Goal: Information Seeking & Learning: Learn about a topic

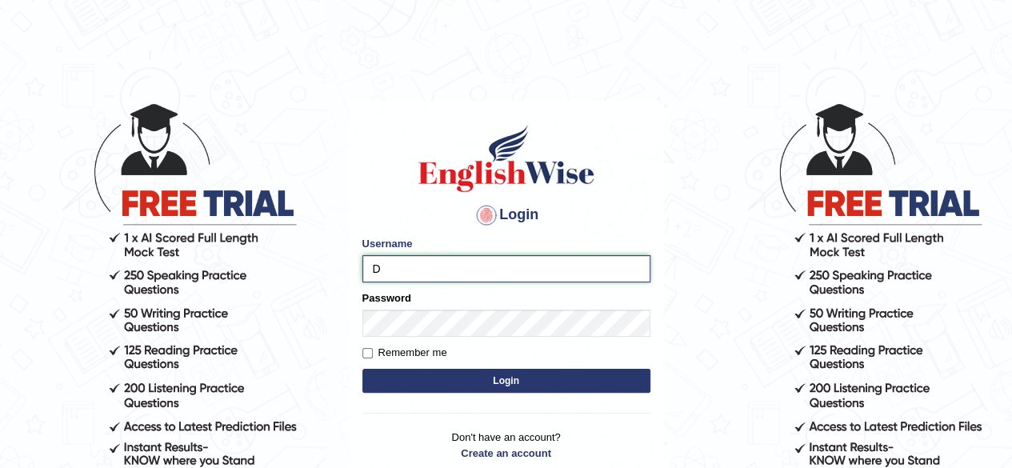
click at [415, 267] on input "D" at bounding box center [506, 268] width 288 height 27
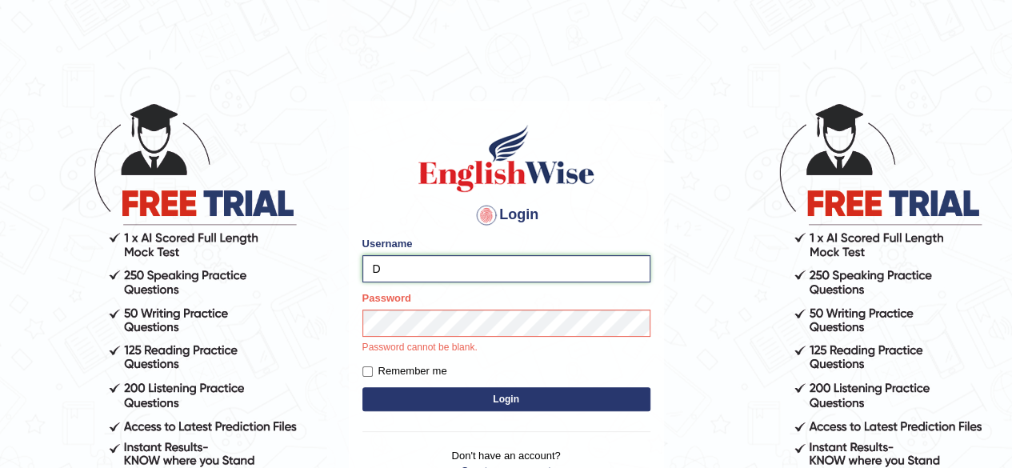
type input "Damanjit"
click at [487, 402] on div "Login Please fix the following errors: Username Damanjit Password Password cann…" at bounding box center [506, 310] width 315 height 418
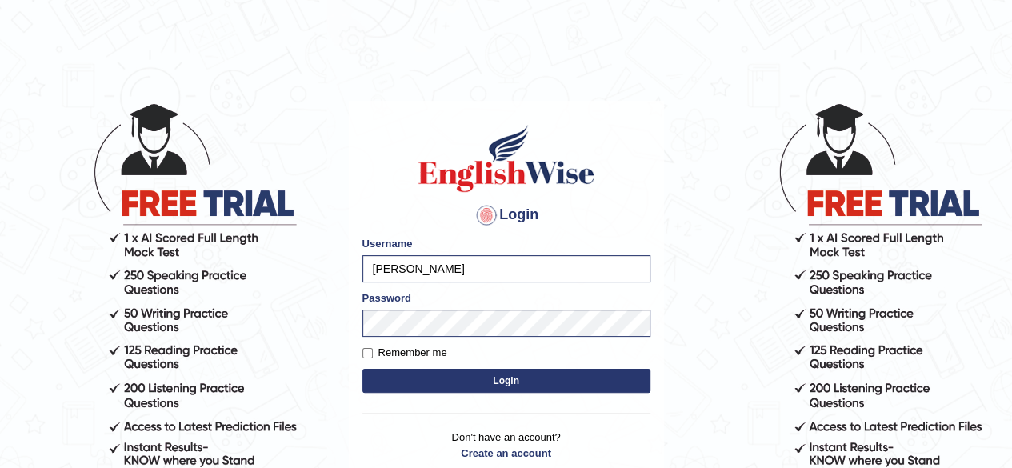
click at [483, 382] on button "Login" at bounding box center [506, 381] width 288 height 24
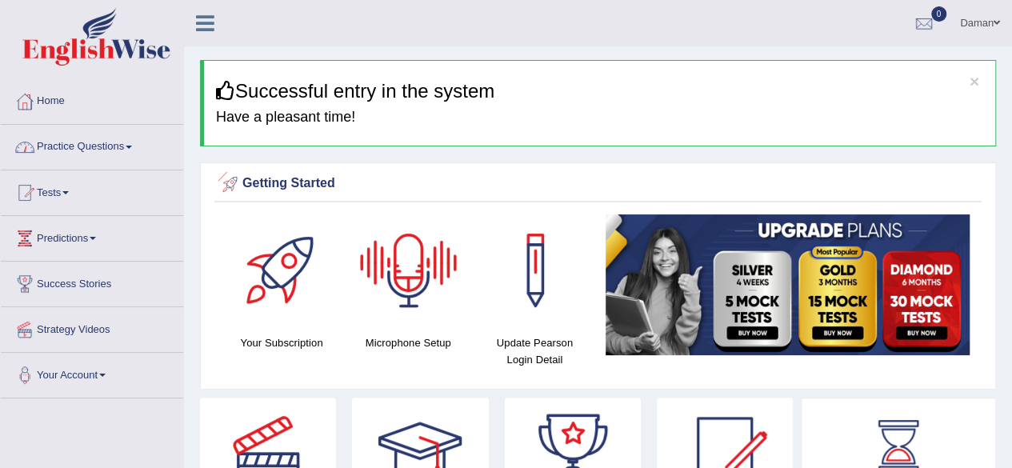
click at [421, 290] on div at bounding box center [409, 270] width 112 height 112
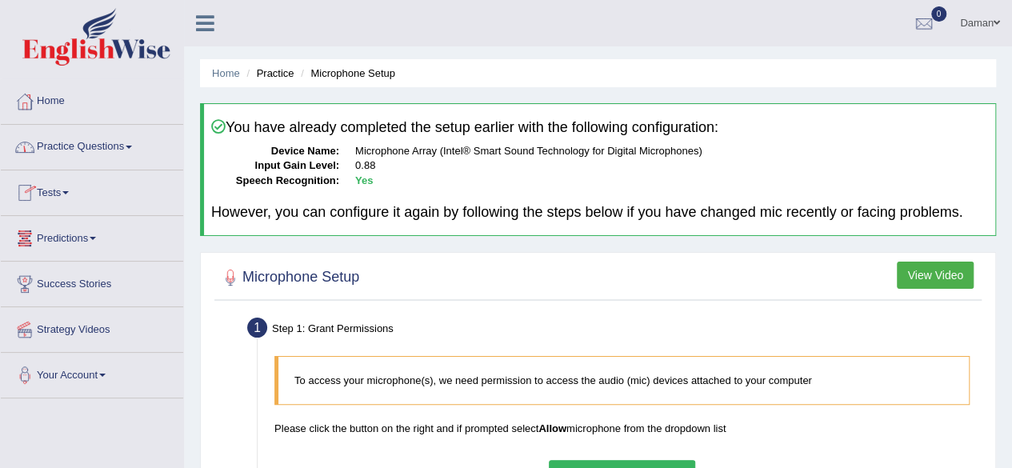
click at [87, 145] on link "Practice Questions" at bounding box center [92, 145] width 182 height 40
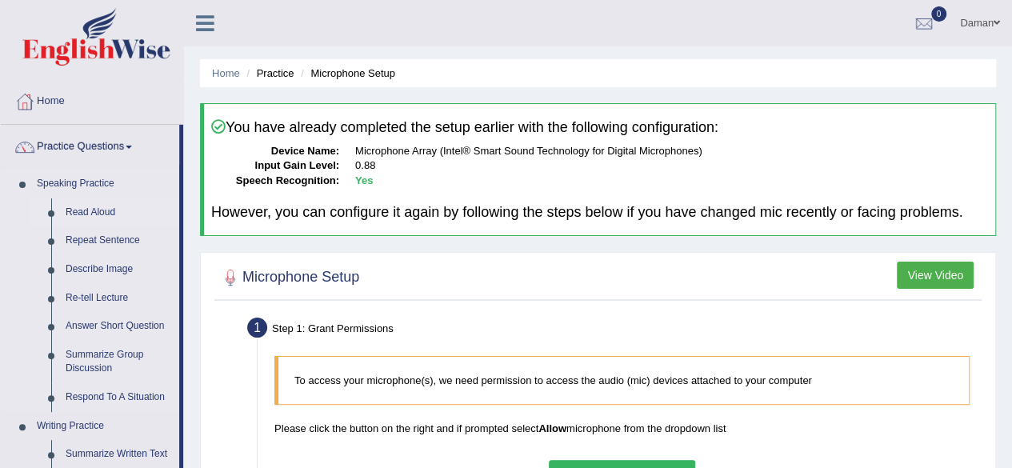
click at [102, 214] on link "Read Aloud" at bounding box center [118, 212] width 121 height 29
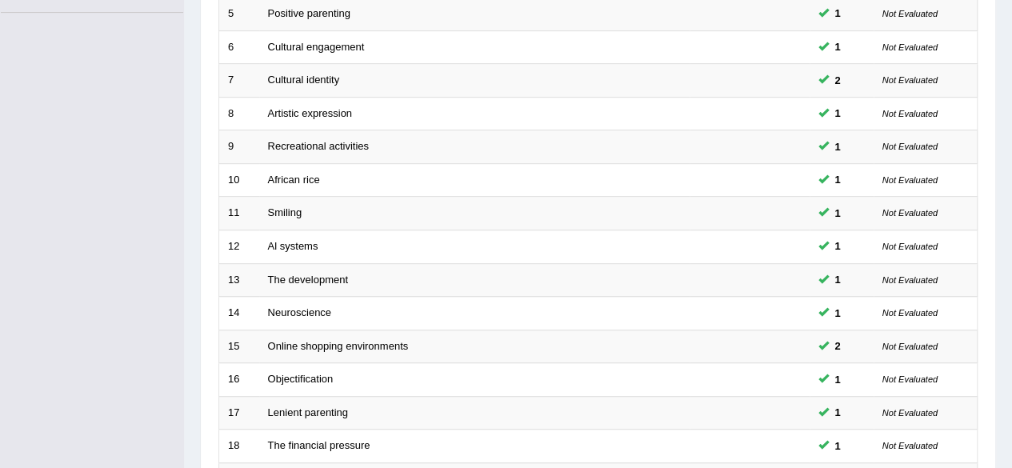
scroll to position [583, 0]
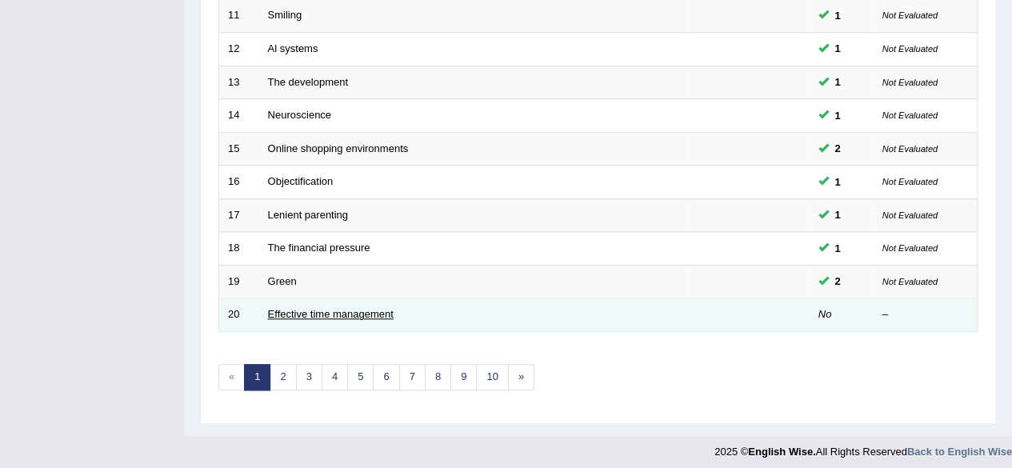
click at [323, 308] on link "Effective time management" at bounding box center [331, 314] width 126 height 12
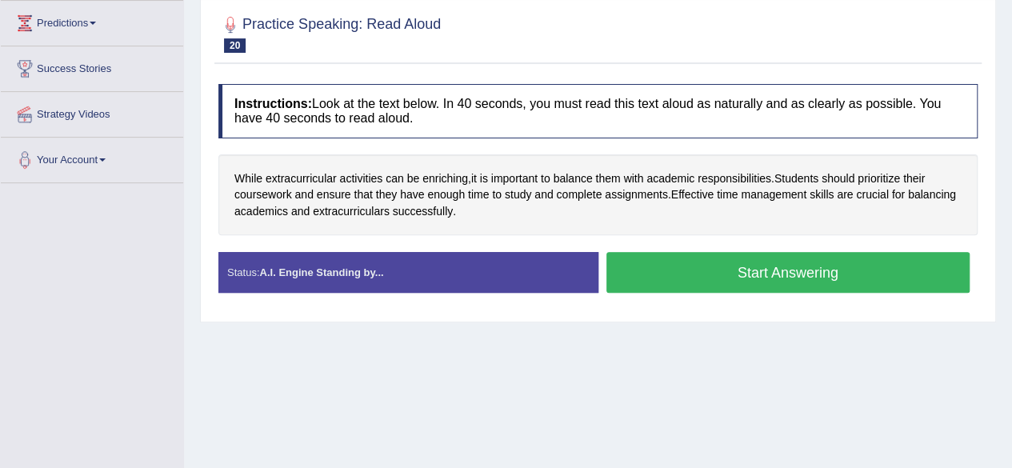
scroll to position [283, 0]
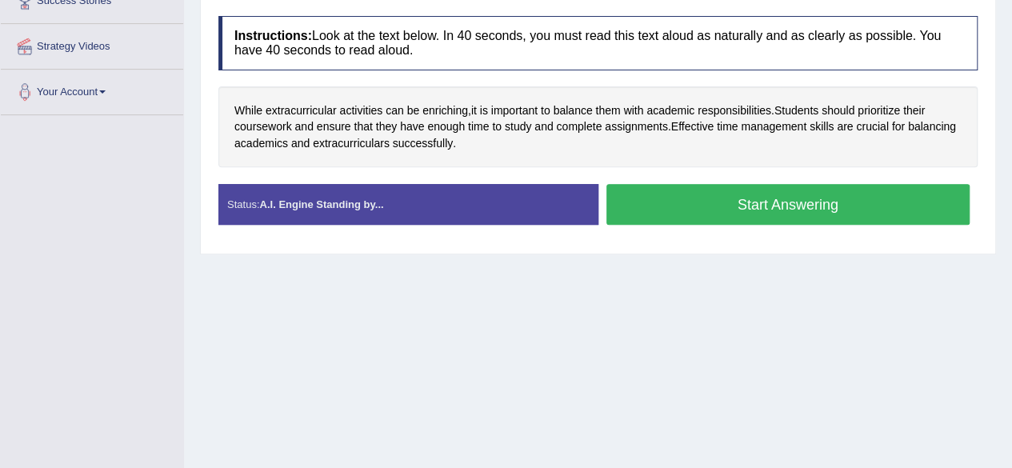
click at [707, 205] on button "Start Answering" at bounding box center [789, 204] width 364 height 41
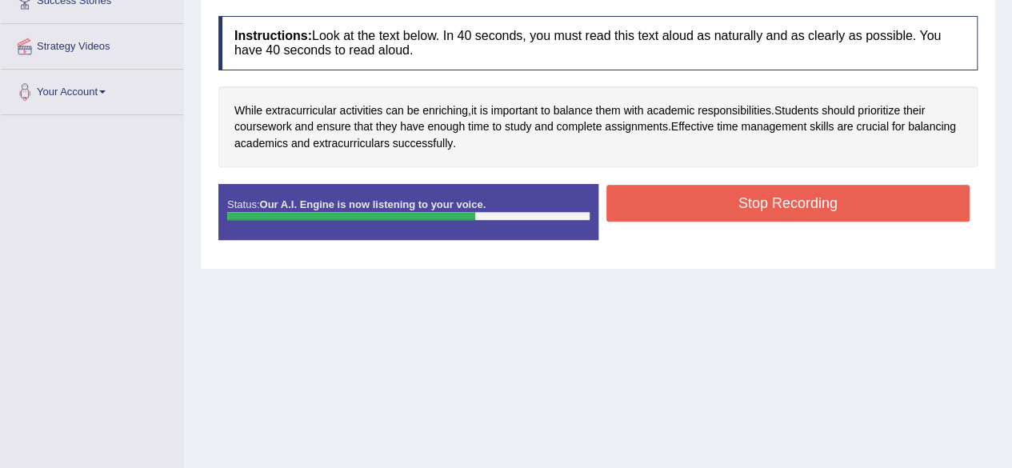
click at [707, 205] on button "Stop Recording" at bounding box center [789, 203] width 364 height 37
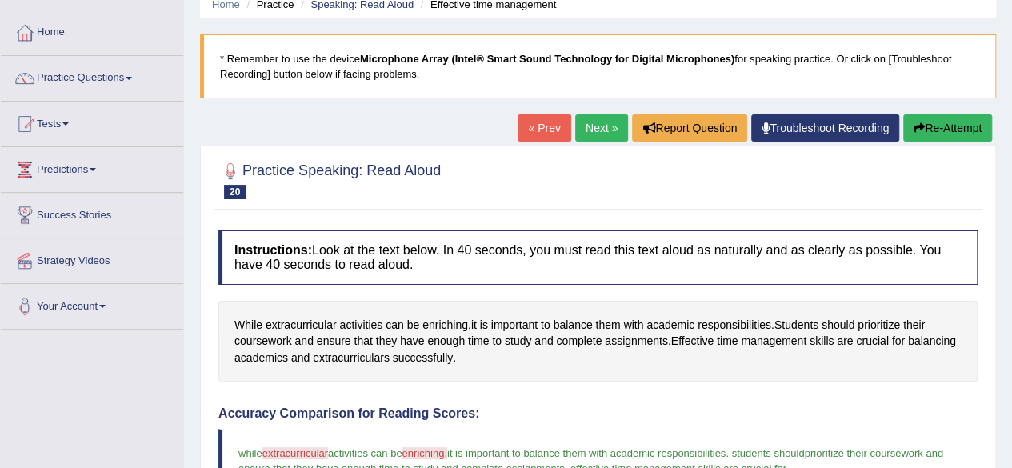
scroll to position [68, 0]
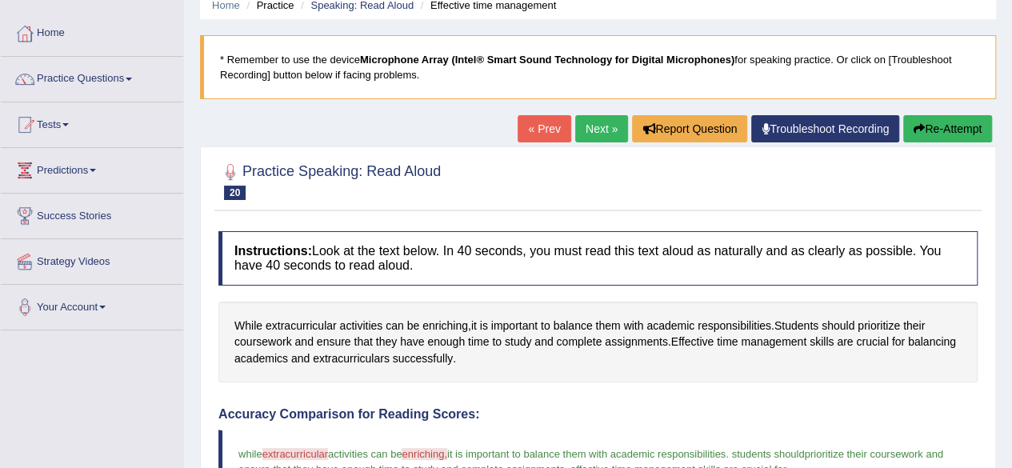
click at [602, 129] on link "Next »" at bounding box center [601, 128] width 53 height 27
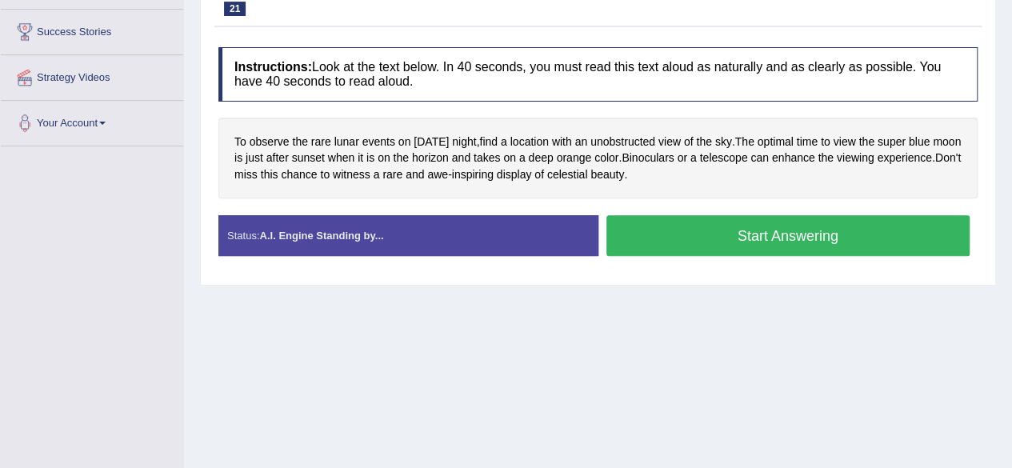
scroll to position [255, 0]
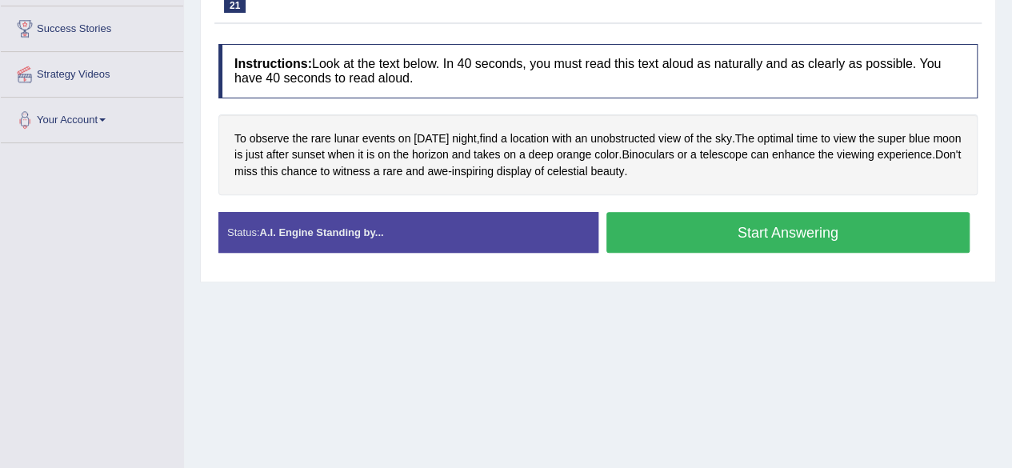
click at [686, 233] on button "Start Answering" at bounding box center [789, 232] width 364 height 41
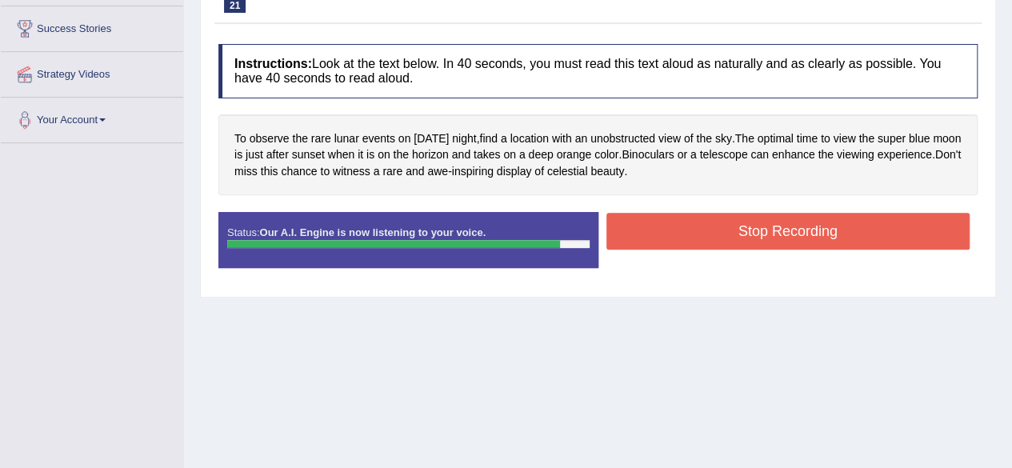
click at [686, 233] on button "Stop Recording" at bounding box center [789, 231] width 364 height 37
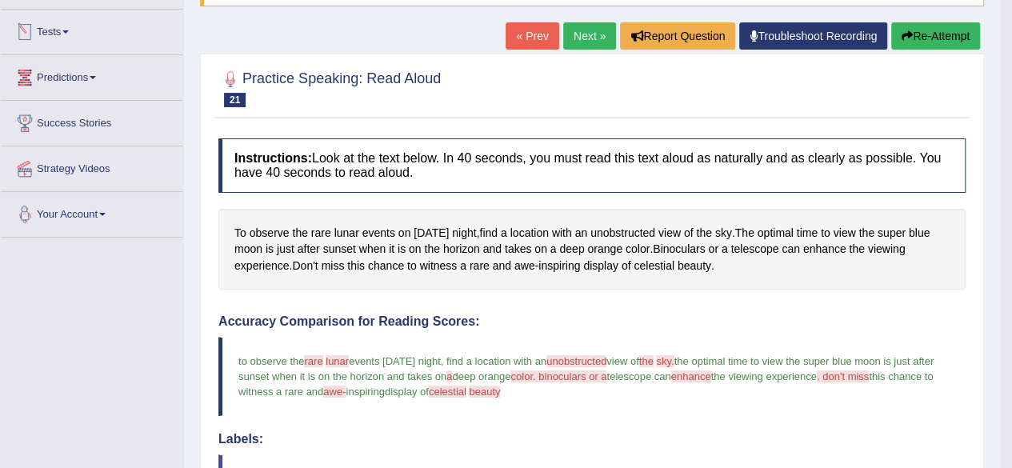
scroll to position [0, 0]
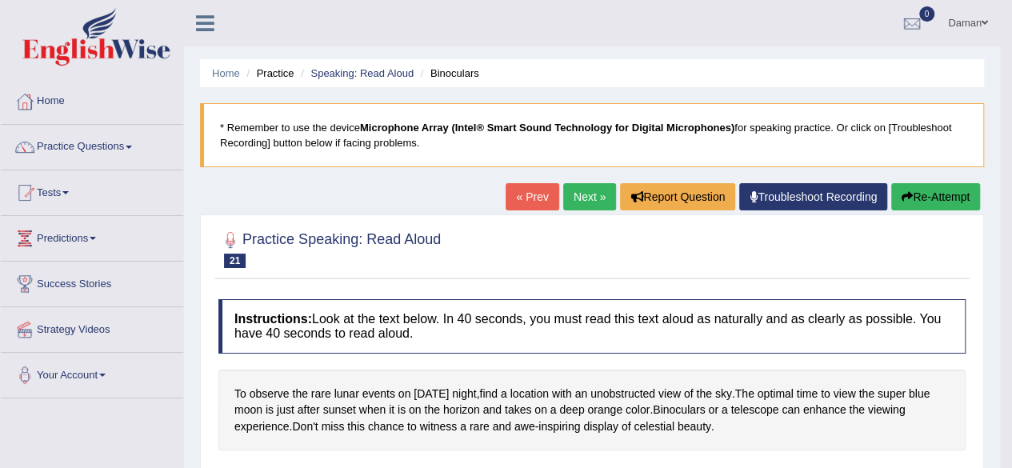
click at [586, 203] on link "Next »" at bounding box center [589, 196] width 53 height 27
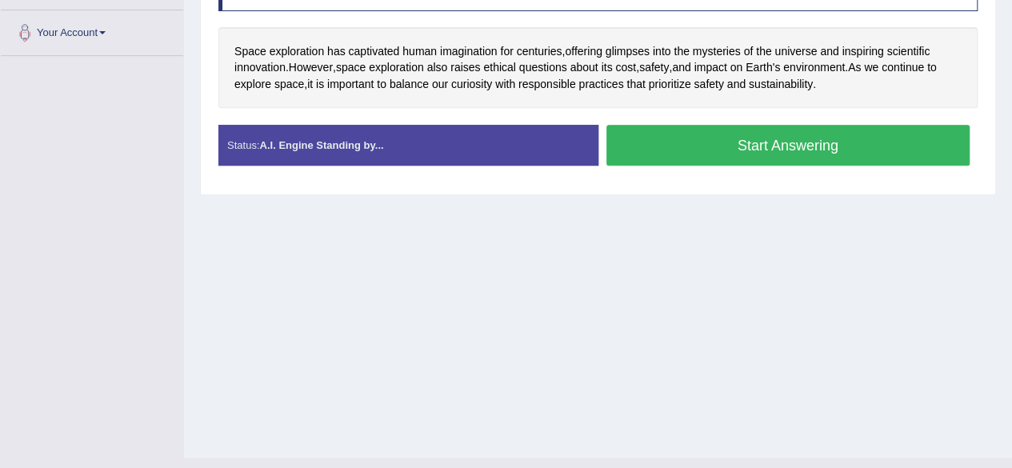
click at [693, 148] on button "Start Answering" at bounding box center [789, 145] width 364 height 41
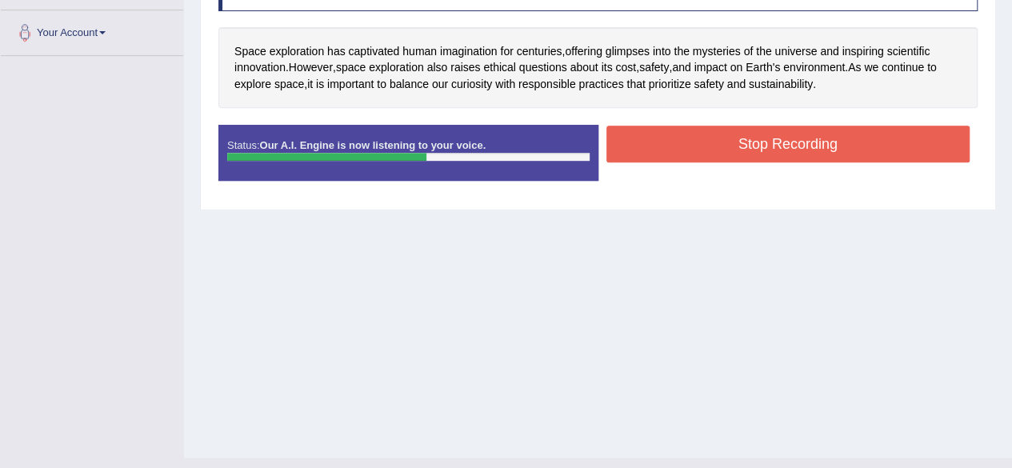
click at [693, 146] on button "Stop Recording" at bounding box center [789, 144] width 364 height 37
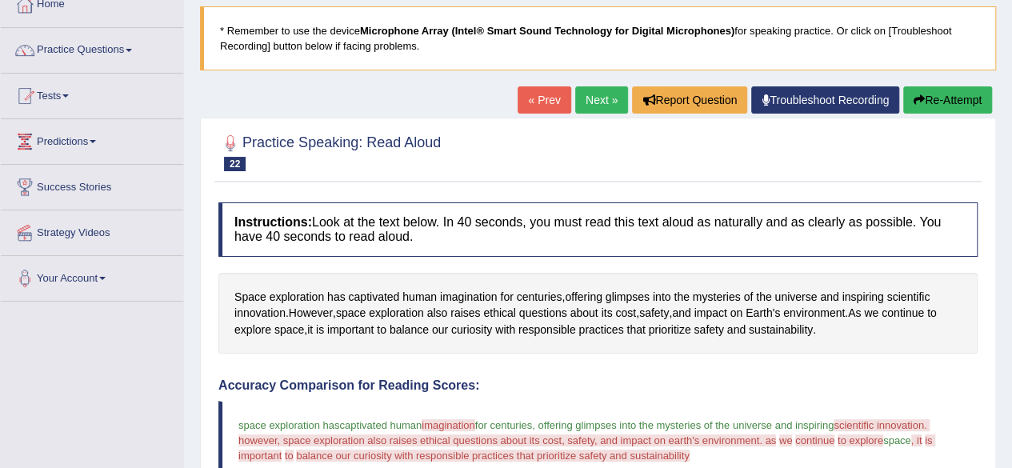
scroll to position [98, 0]
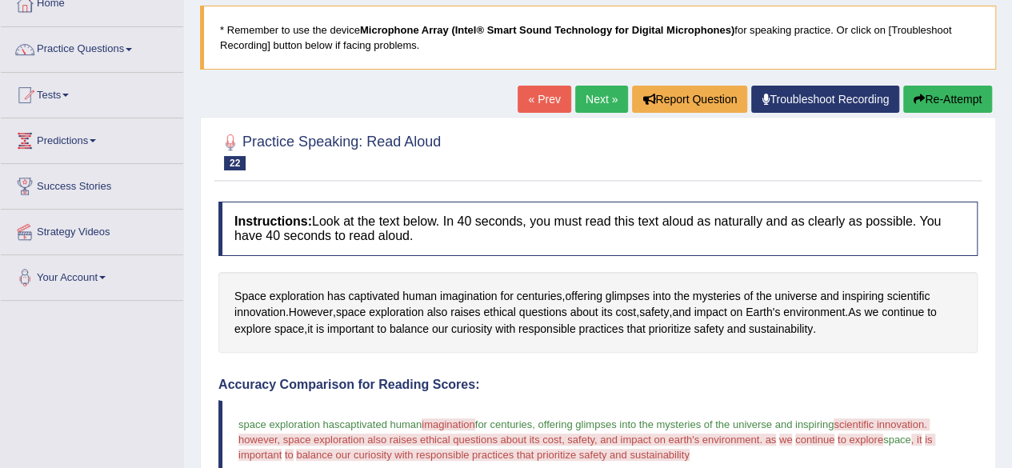
click at [957, 99] on button "Re-Attempt" at bounding box center [947, 99] width 89 height 27
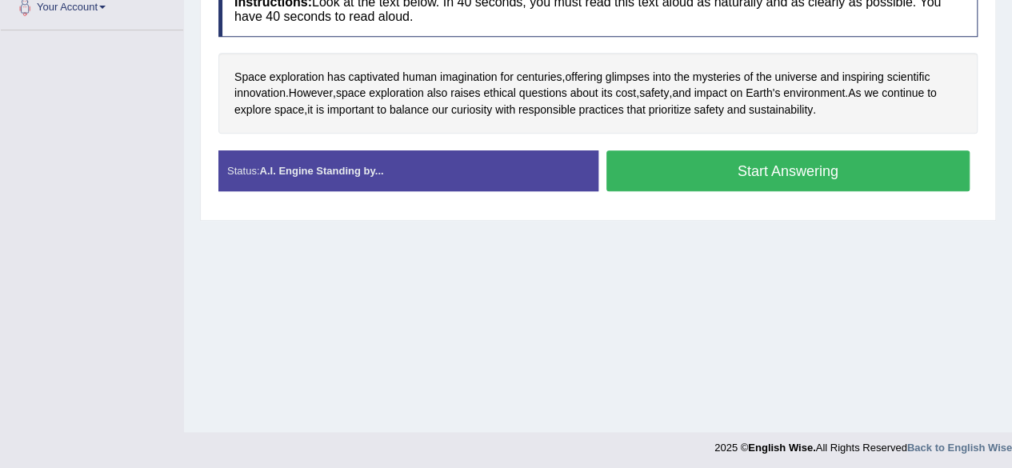
scroll to position [370, 0]
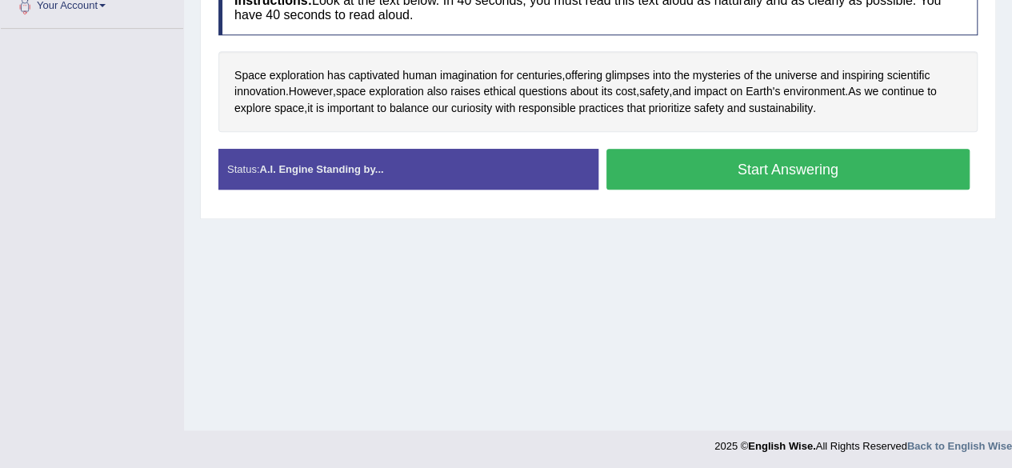
click at [775, 170] on button "Start Answering" at bounding box center [789, 169] width 364 height 41
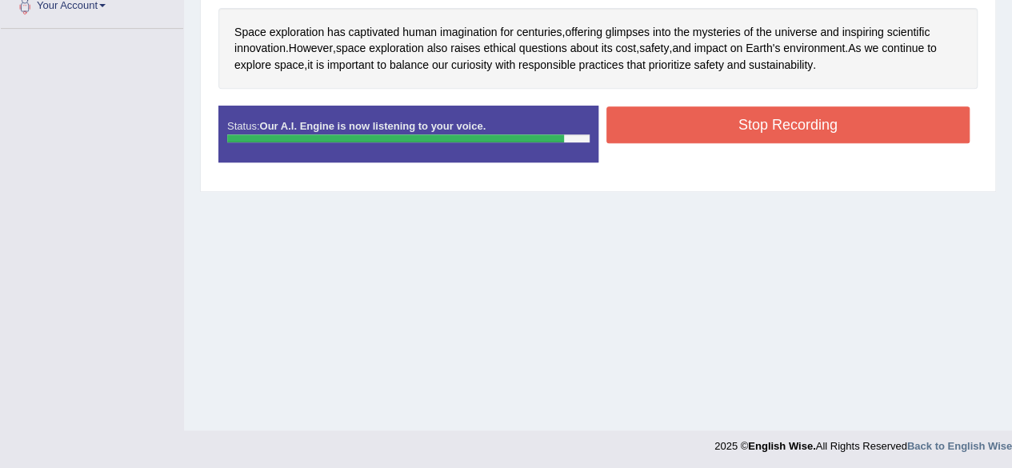
click at [811, 118] on button "Stop Recording" at bounding box center [789, 124] width 364 height 37
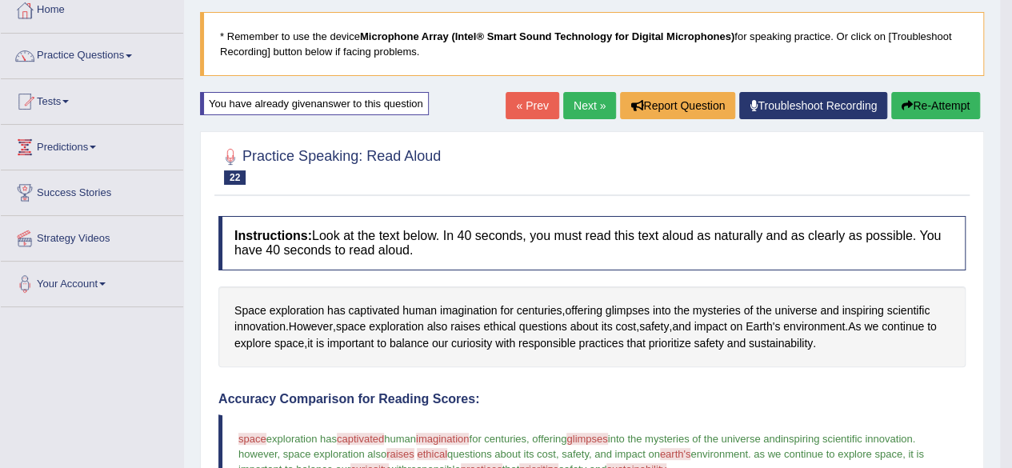
scroll to position [89, 0]
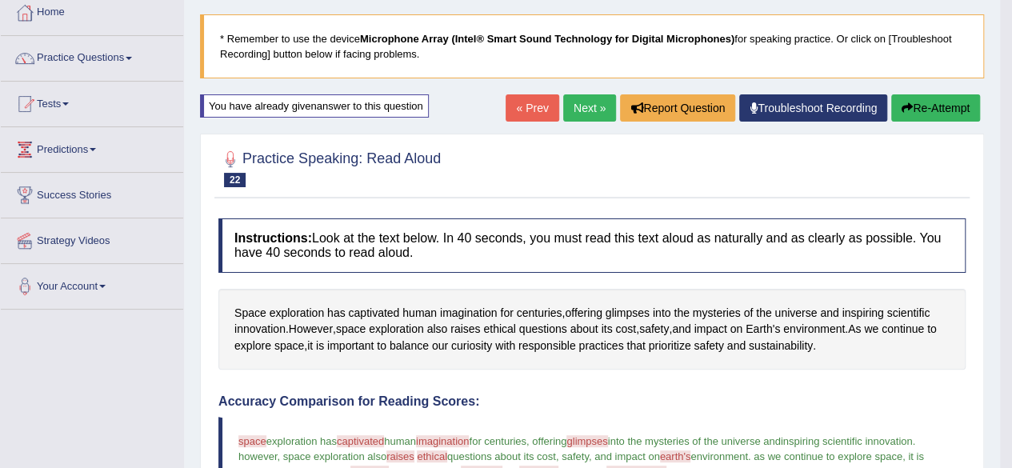
click at [584, 103] on link "Next »" at bounding box center [589, 107] width 53 height 27
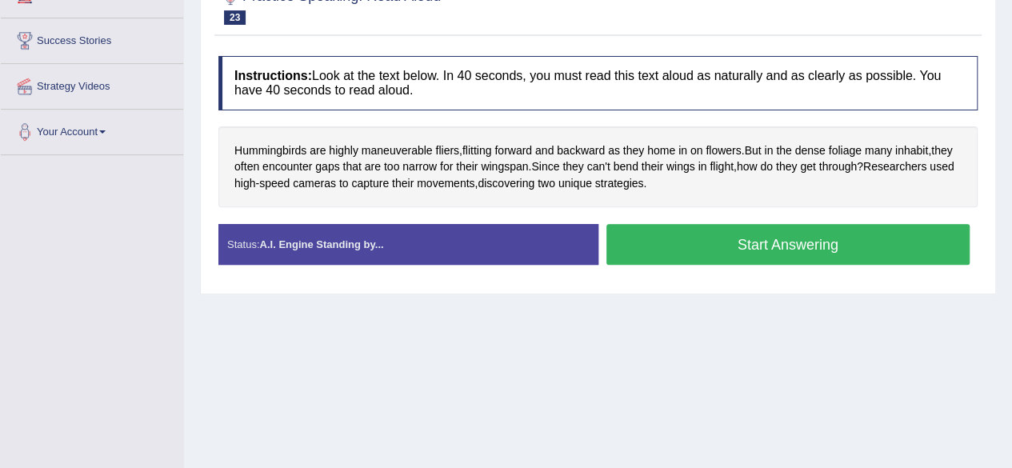
click at [724, 246] on button "Start Answering" at bounding box center [789, 244] width 364 height 41
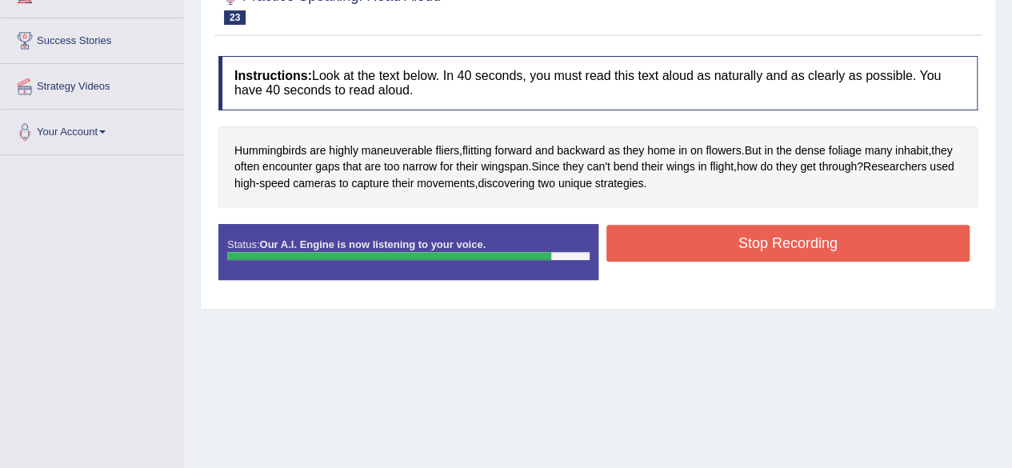
click at [724, 246] on button "Stop Recording" at bounding box center [789, 243] width 364 height 37
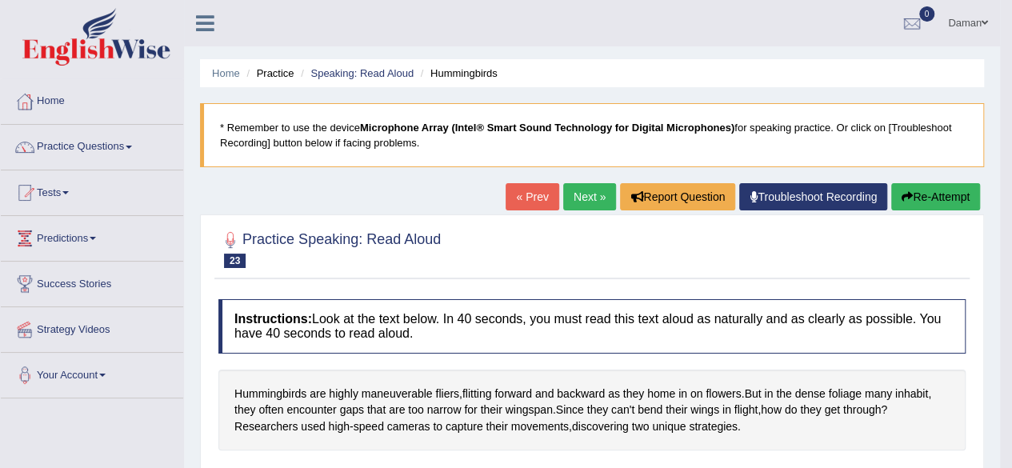
click at [578, 199] on link "Next »" at bounding box center [589, 196] width 53 height 27
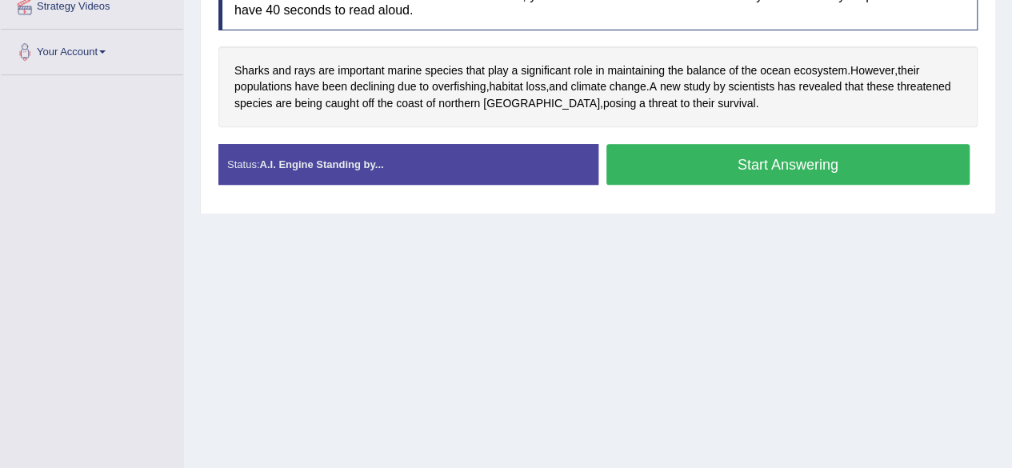
click at [715, 163] on button "Start Answering" at bounding box center [789, 164] width 364 height 41
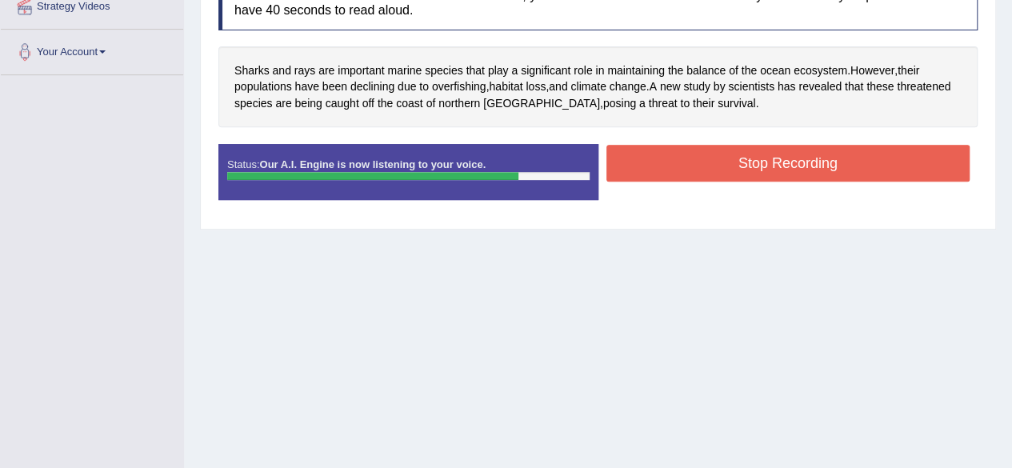
click at [715, 163] on button "Stop Recording" at bounding box center [789, 163] width 364 height 37
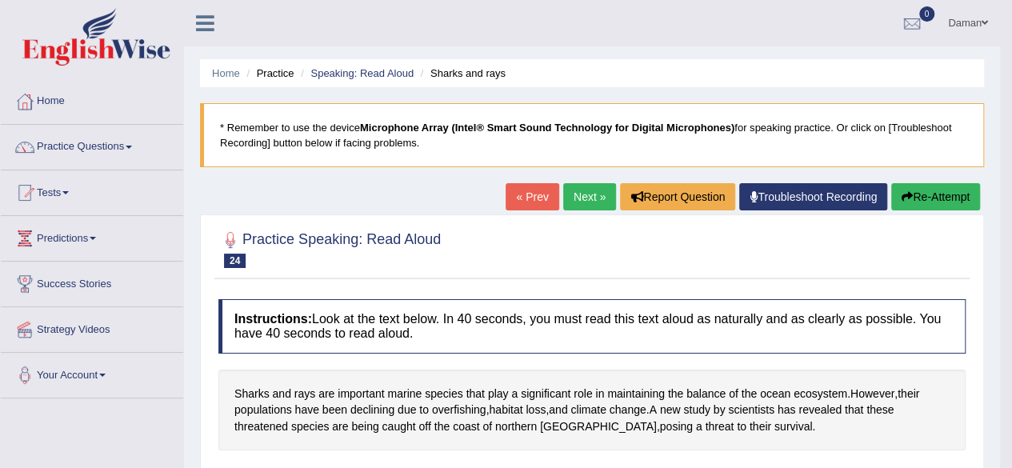
click at [72, 143] on link "Practice Questions" at bounding box center [92, 145] width 182 height 40
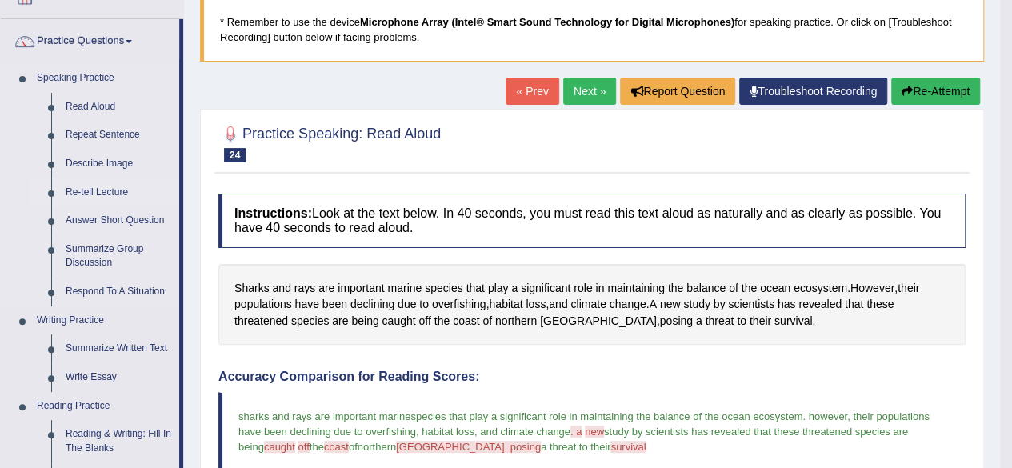
scroll to position [106, 0]
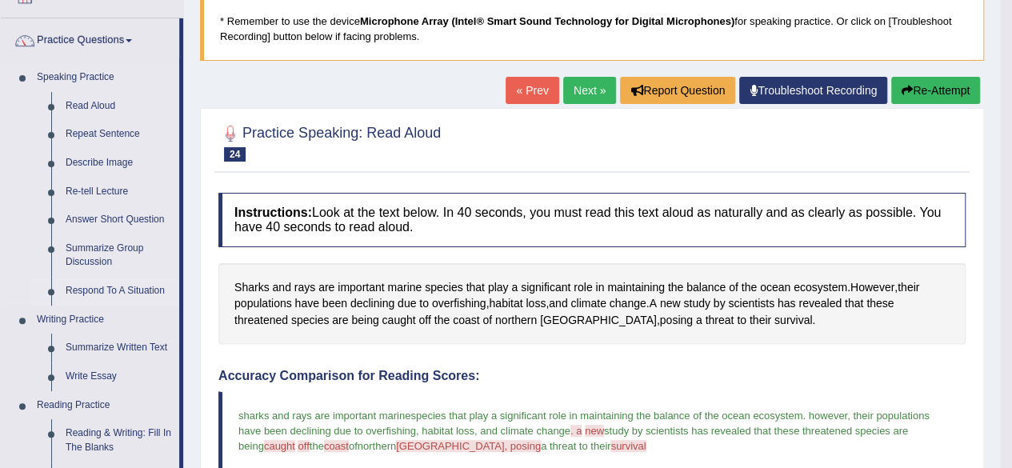
click at [96, 291] on link "Respond To A Situation" at bounding box center [118, 291] width 121 height 29
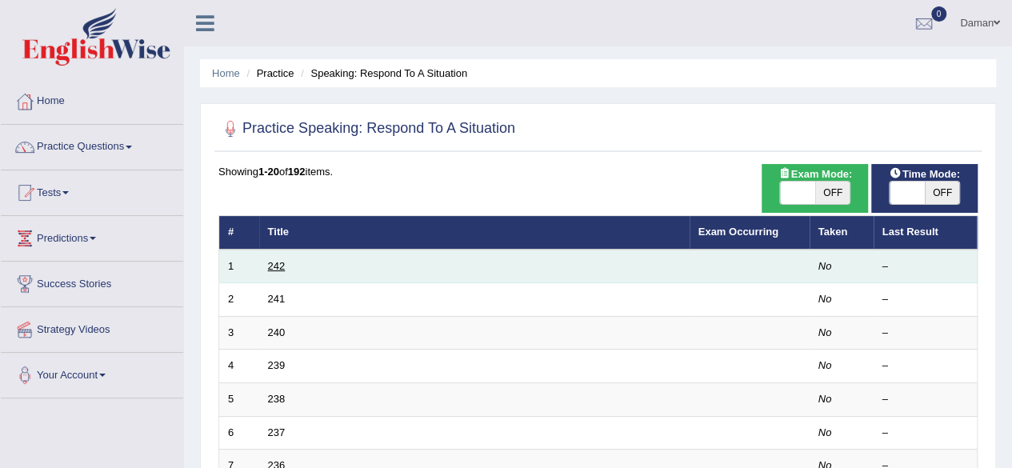
click at [277, 262] on link "242" at bounding box center [277, 266] width 18 height 12
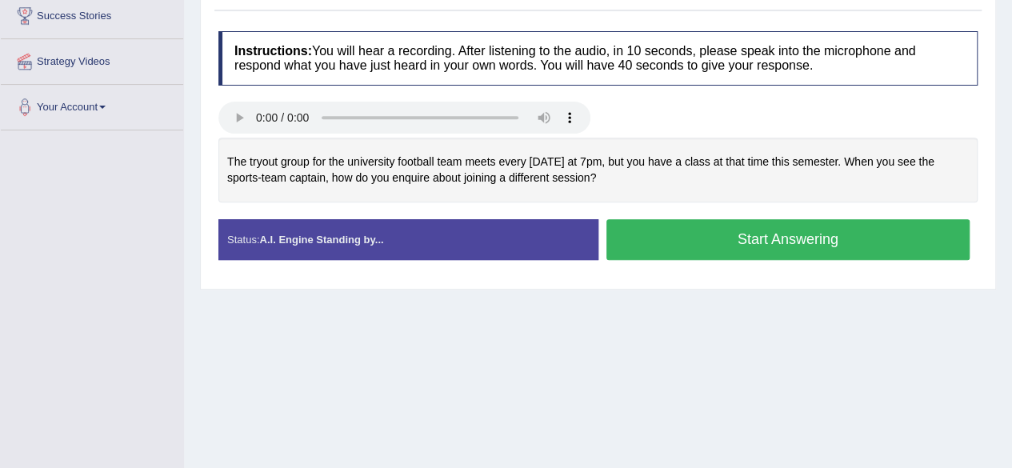
scroll to position [269, 0]
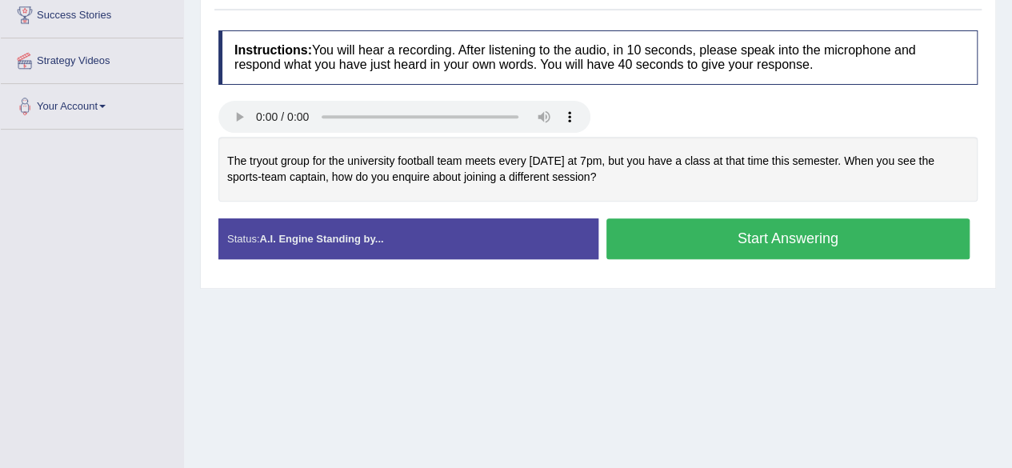
click at [710, 232] on button "Start Answering" at bounding box center [789, 238] width 364 height 41
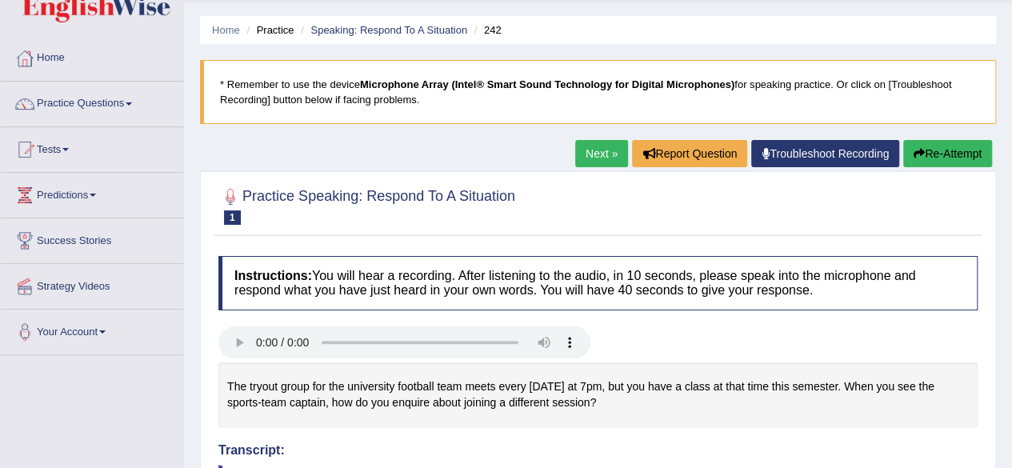
scroll to position [0, 0]
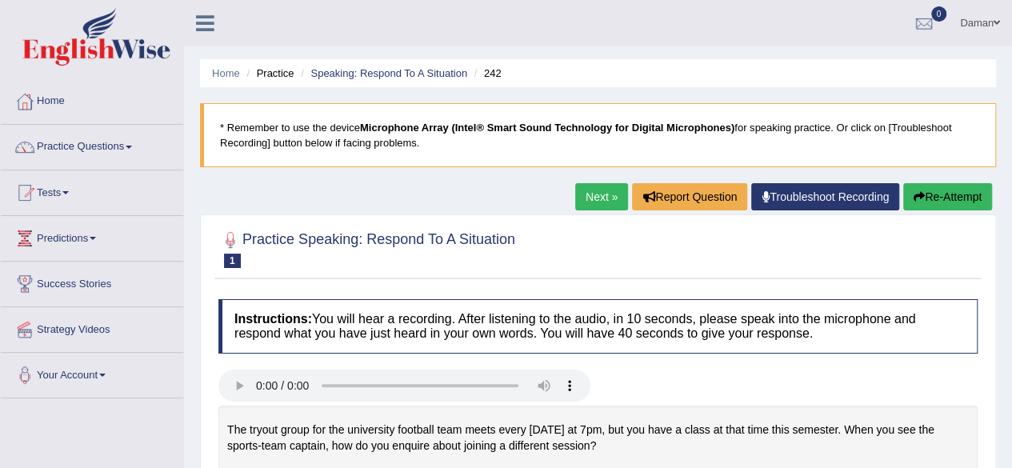
click at [795, 194] on link "Troubleshoot Recording" at bounding box center [825, 196] width 148 height 27
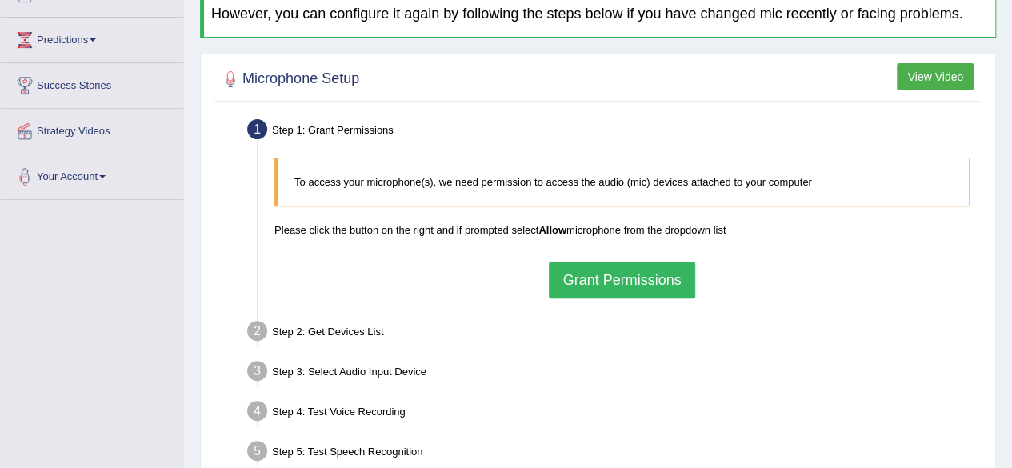
scroll to position [201, 0]
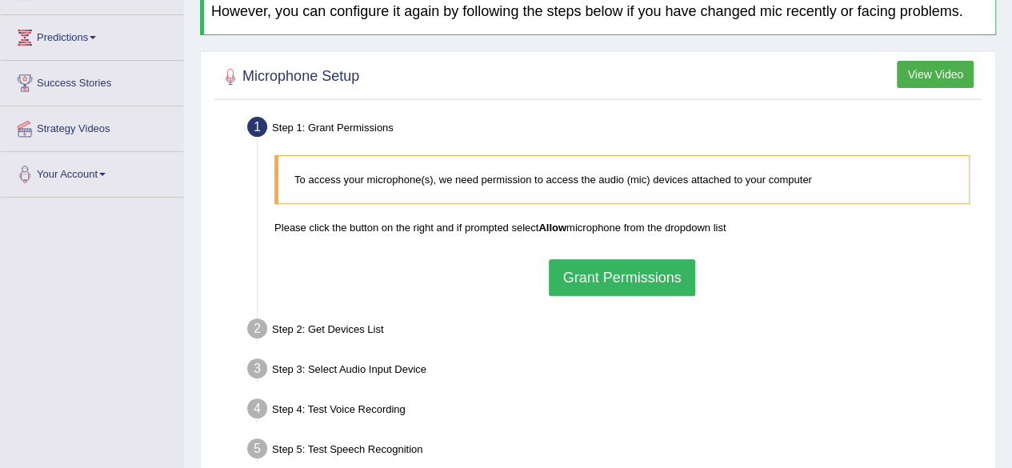
click at [620, 285] on button "Grant Permissions" at bounding box center [622, 277] width 146 height 37
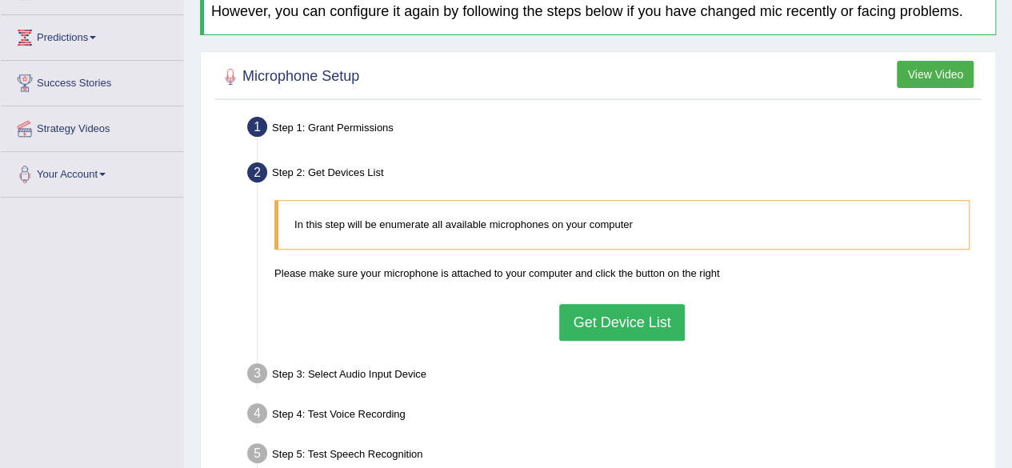
click at [623, 318] on button "Get Device List" at bounding box center [621, 322] width 125 height 37
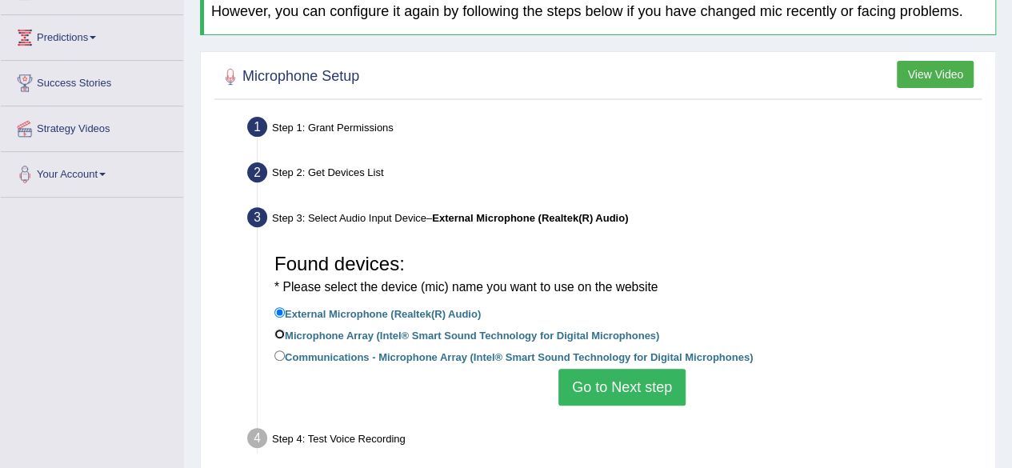
click at [281, 334] on input "Microphone Array (Intel® Smart Sound Technology for Digital Microphones)" at bounding box center [279, 334] width 10 height 10
radio input "true"
click at [601, 383] on button "Go to Next step" at bounding box center [622, 387] width 127 height 37
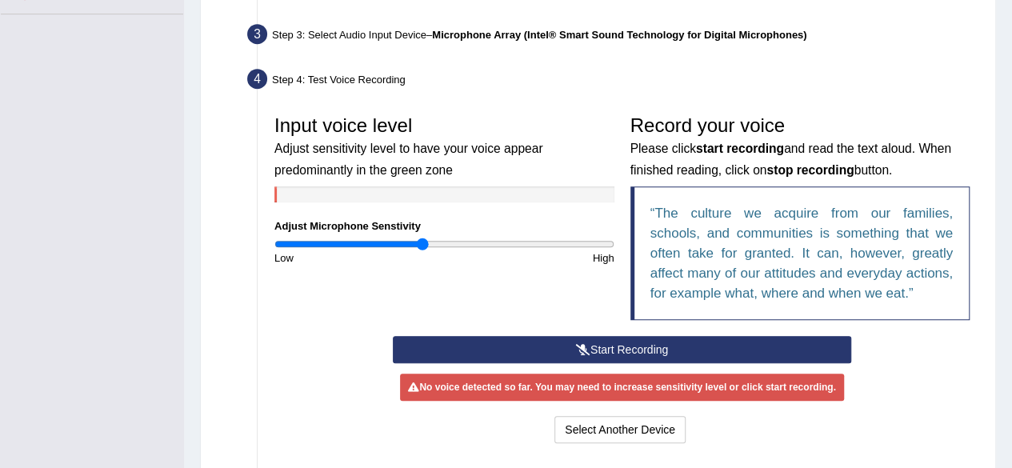
scroll to position [399, 0]
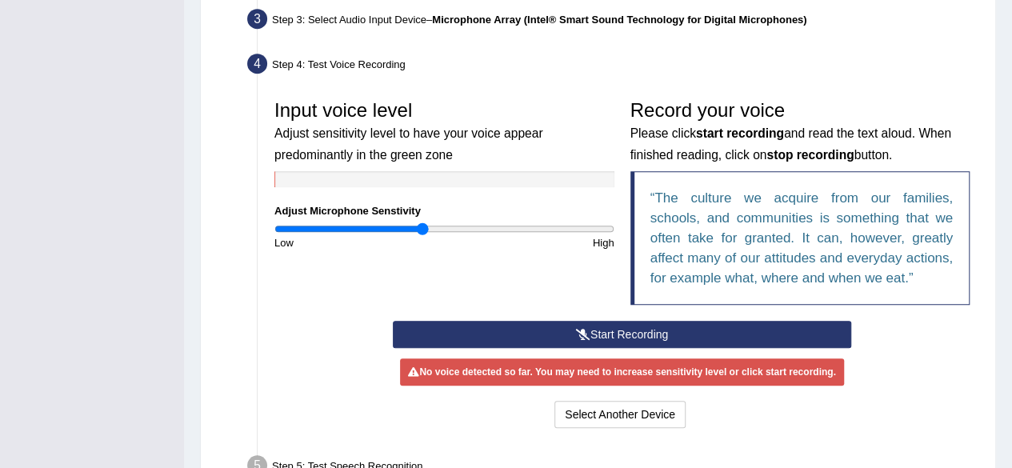
click at [594, 330] on button "Start Recording" at bounding box center [622, 334] width 459 height 27
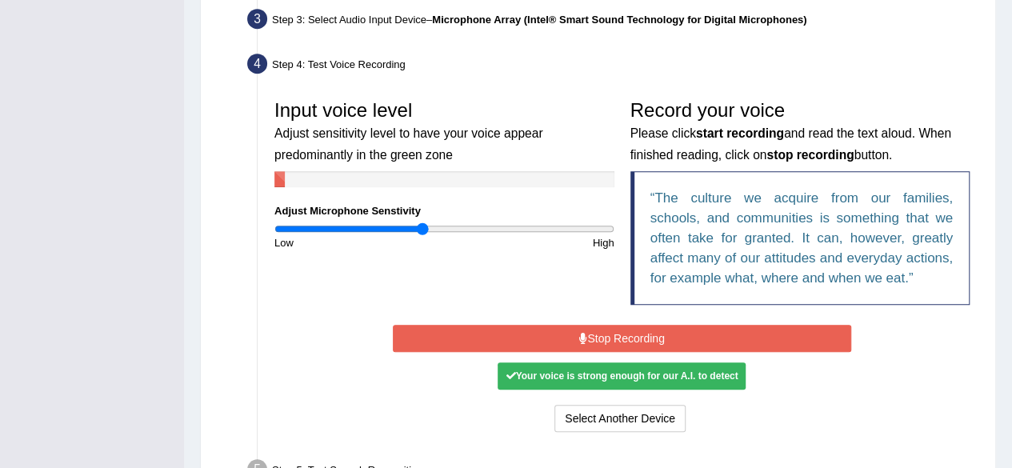
click at [656, 339] on button "Stop Recording" at bounding box center [622, 338] width 459 height 27
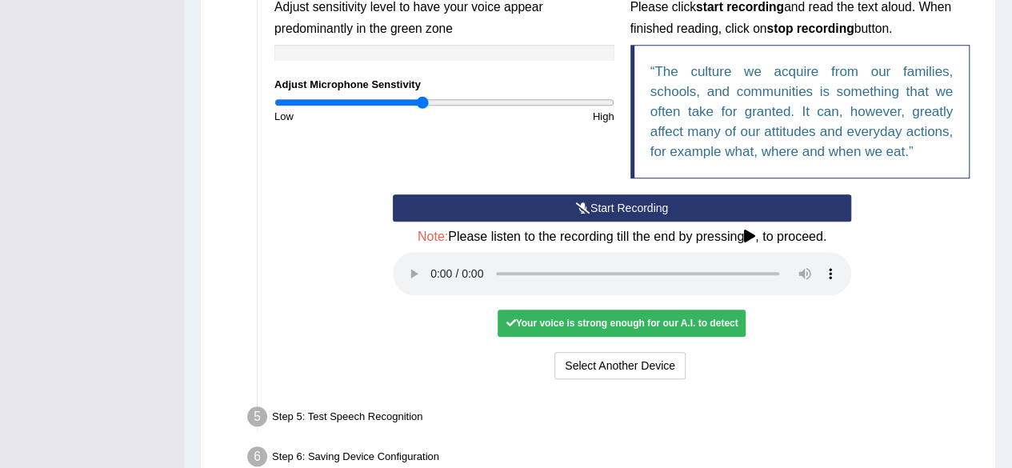
scroll to position [534, 0]
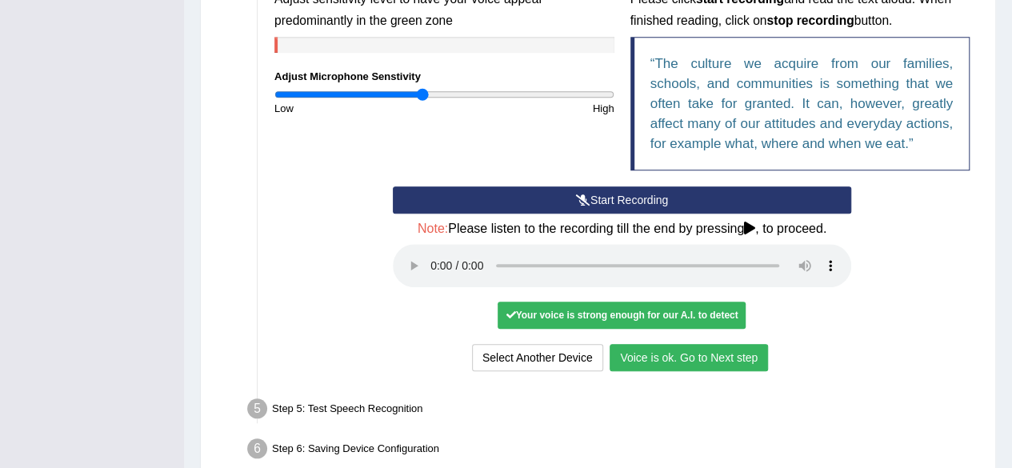
click at [736, 350] on button "Voice is ok. Go to Next step" at bounding box center [689, 357] width 158 height 27
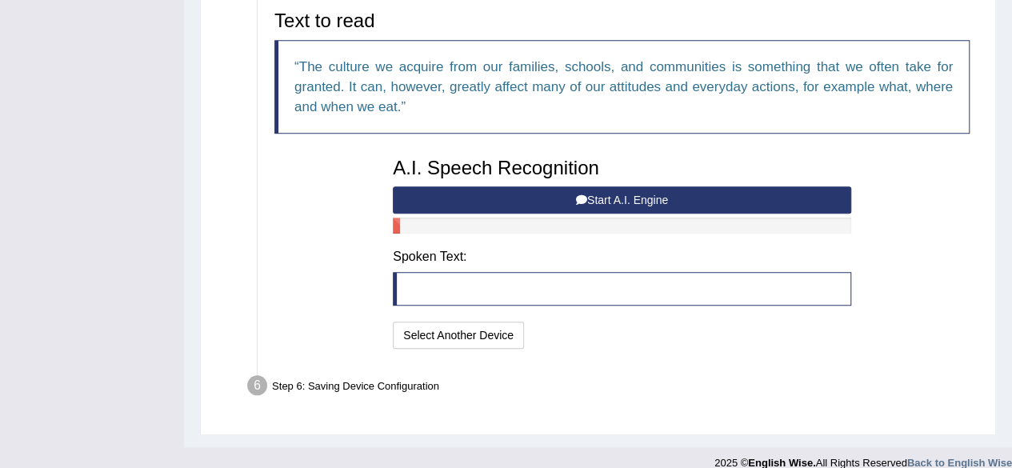
scroll to position [549, 0]
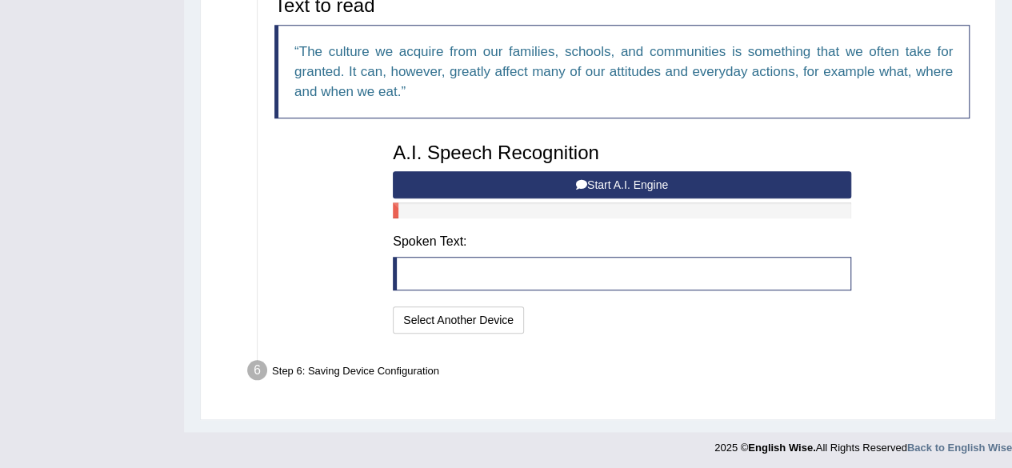
click at [663, 185] on button "Start A.I. Engine" at bounding box center [622, 184] width 459 height 27
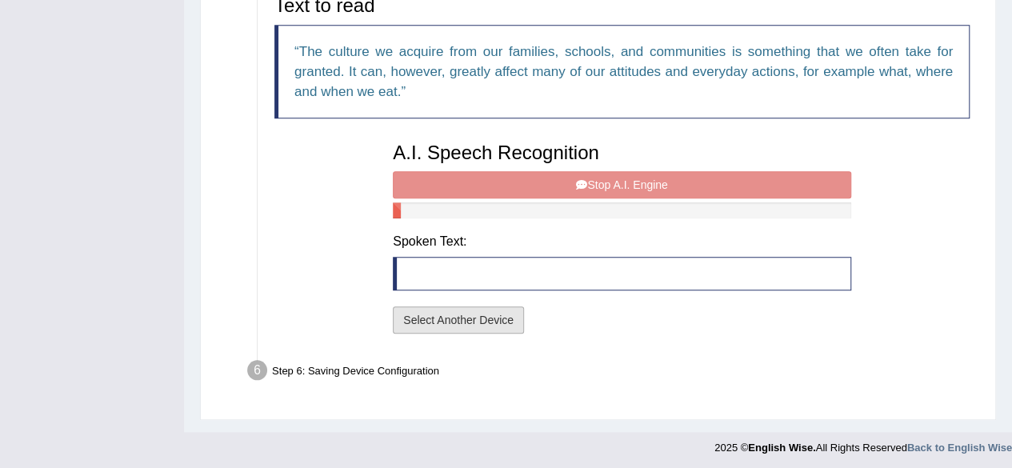
click at [482, 316] on button "Select Another Device" at bounding box center [458, 319] width 131 height 27
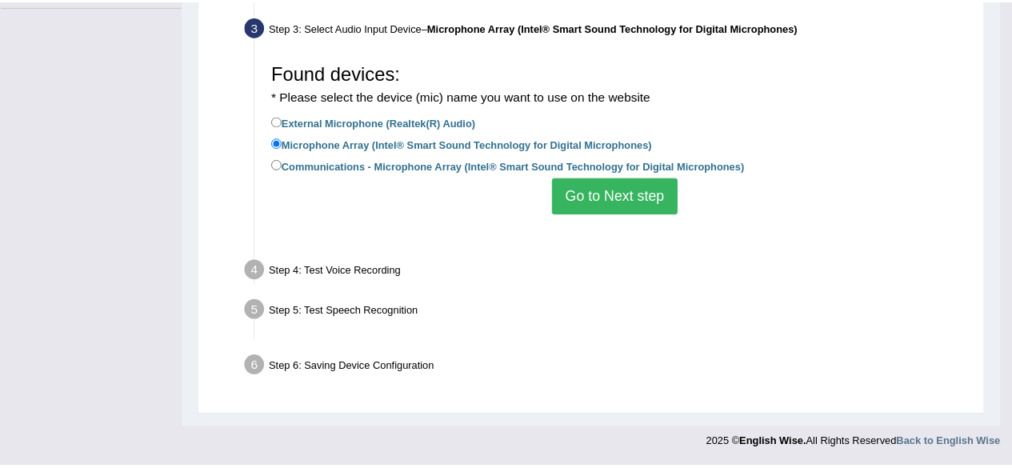
scroll to position [371, 0]
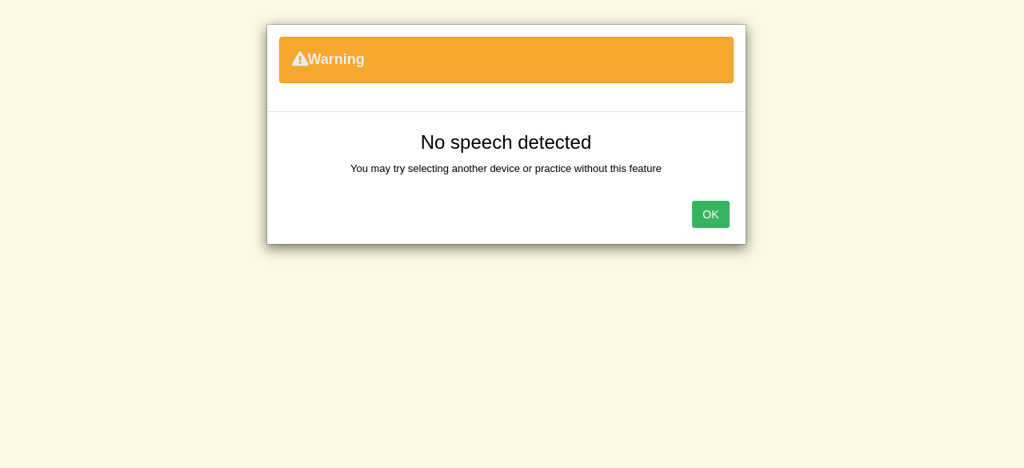
click at [718, 212] on button "OK" at bounding box center [710, 214] width 37 height 27
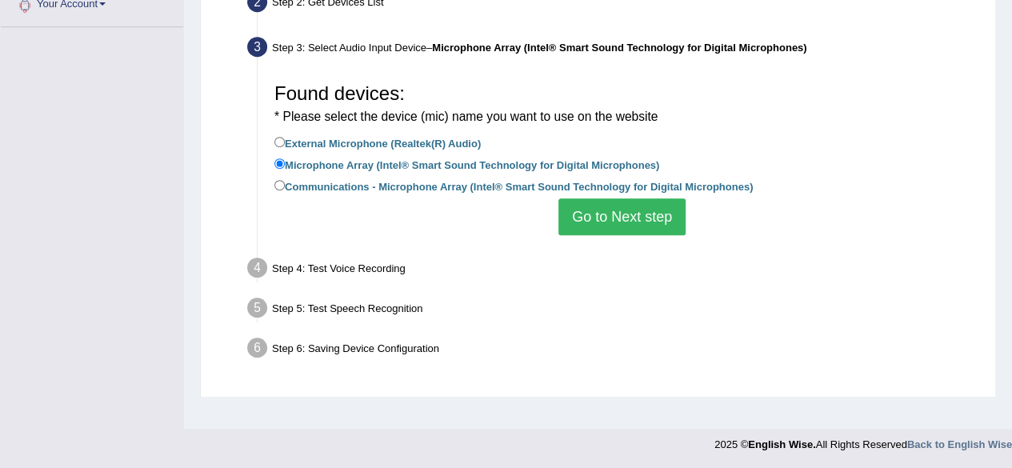
click at [648, 213] on button "Go to Next step" at bounding box center [622, 216] width 127 height 37
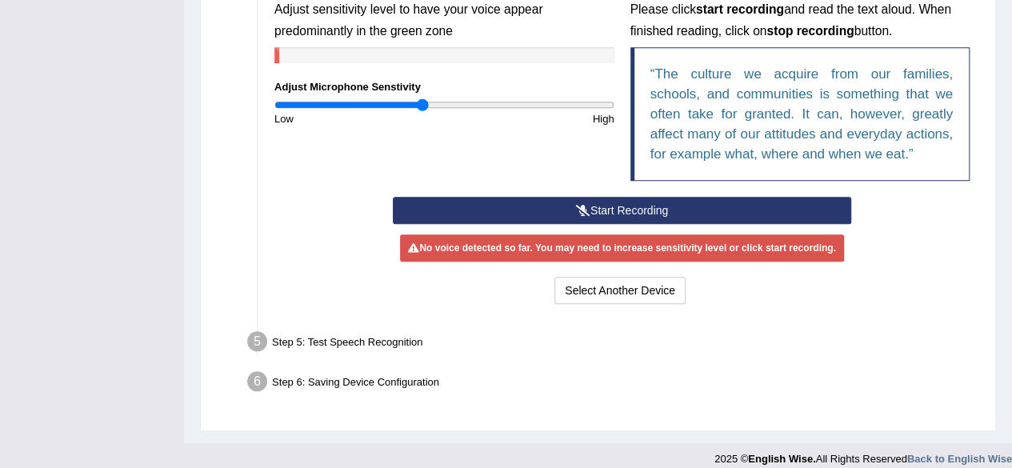
scroll to position [535, 0]
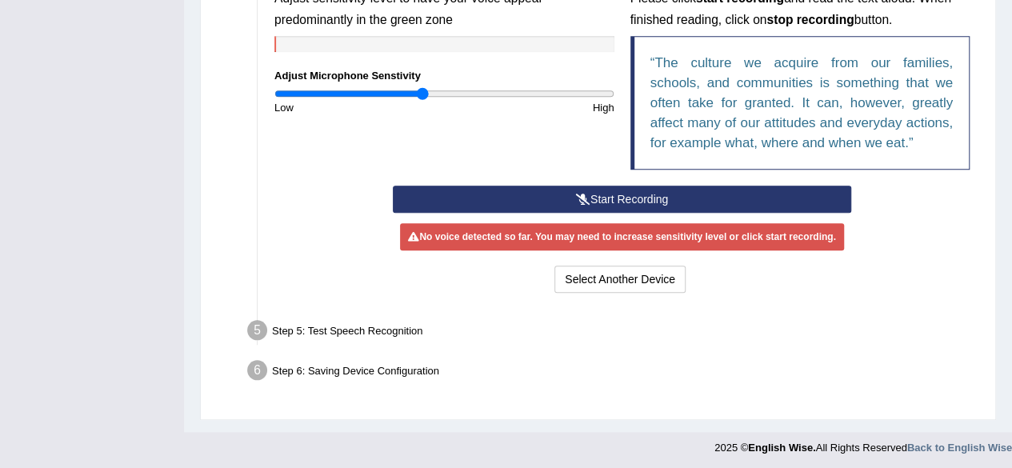
click at [253, 327] on li "Step 5: Test Speech Recognition Text to read The culture we acquire from our fa…" at bounding box center [613, 332] width 727 height 35
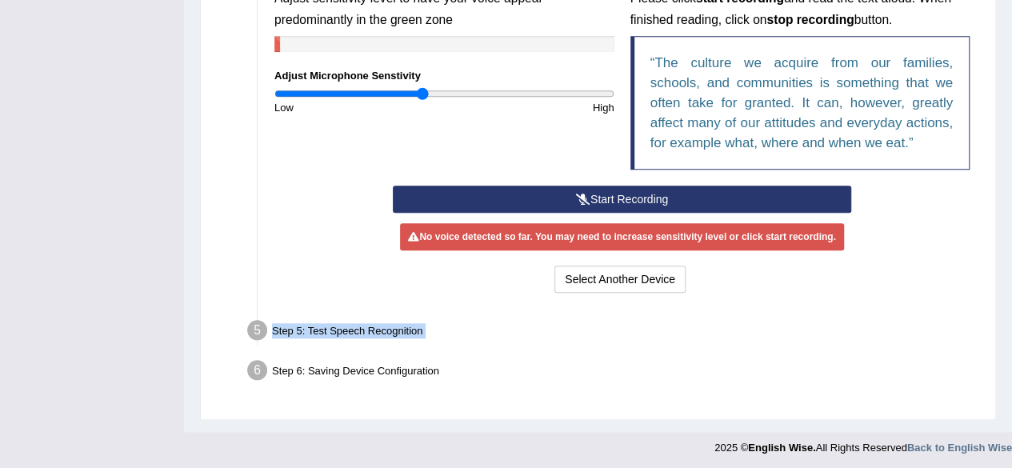
click at [253, 327] on li "Step 5: Test Speech Recognition Text to read The culture we acquire from our fa…" at bounding box center [613, 332] width 727 height 35
click at [495, 390] on div "Step 1: Grant Permissions To access your microphone(s), we need permission to a…" at bounding box center [597, 94] width 767 height 632
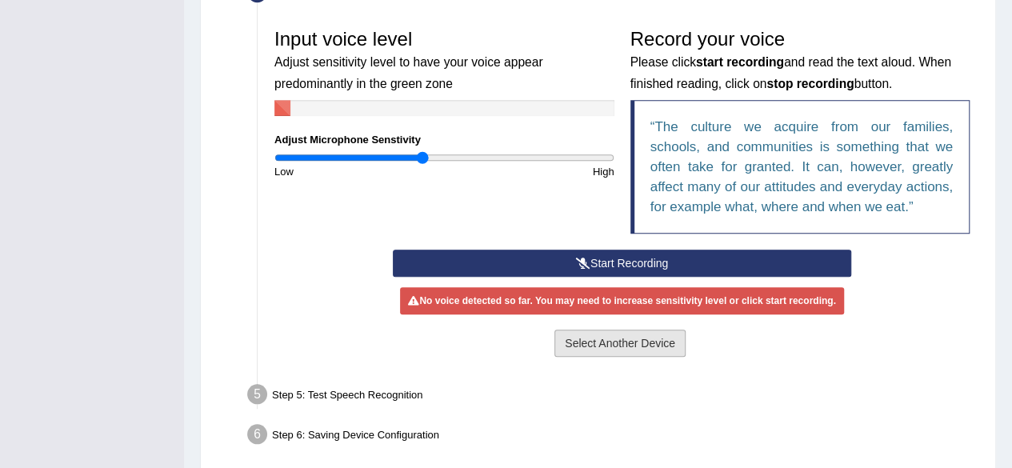
scroll to position [474, 0]
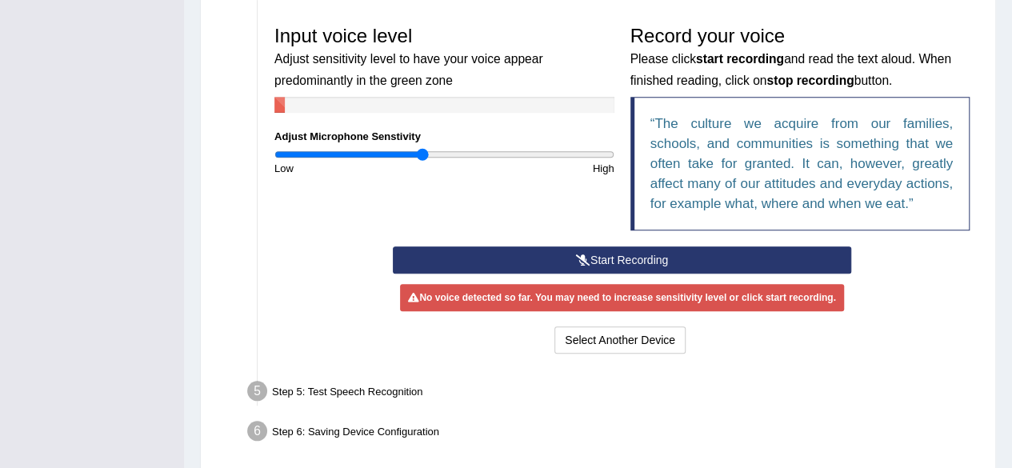
click at [653, 251] on button "Start Recording" at bounding box center [622, 259] width 459 height 27
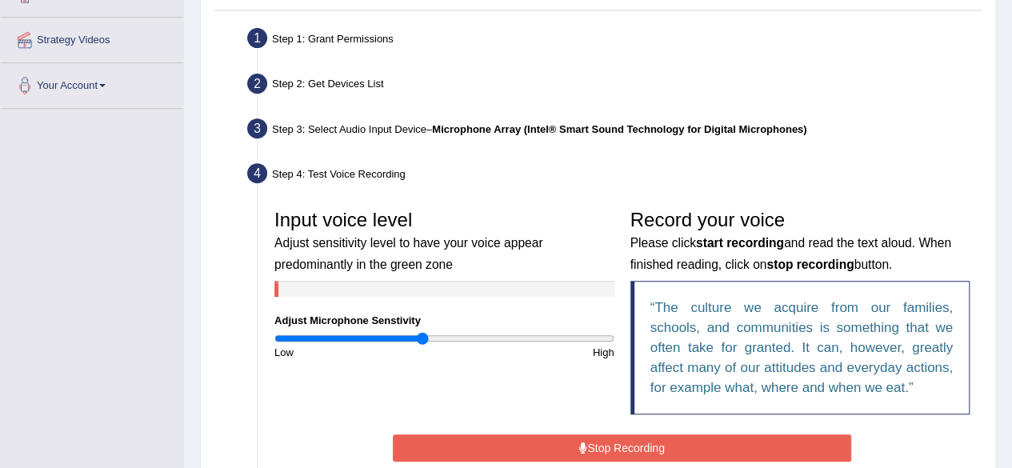
scroll to position [283, 0]
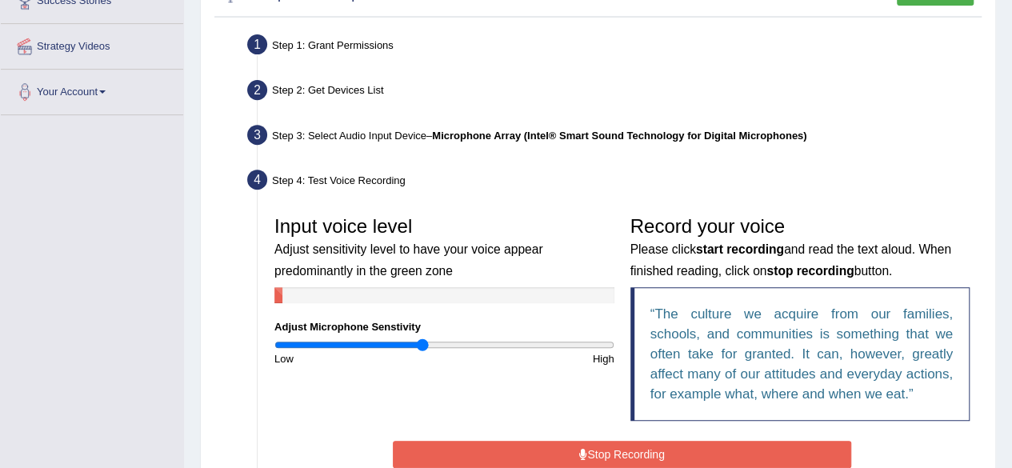
click at [596, 134] on b "Microphone Array (Intel® Smart Sound Technology for Digital Microphones)" at bounding box center [619, 136] width 374 height 12
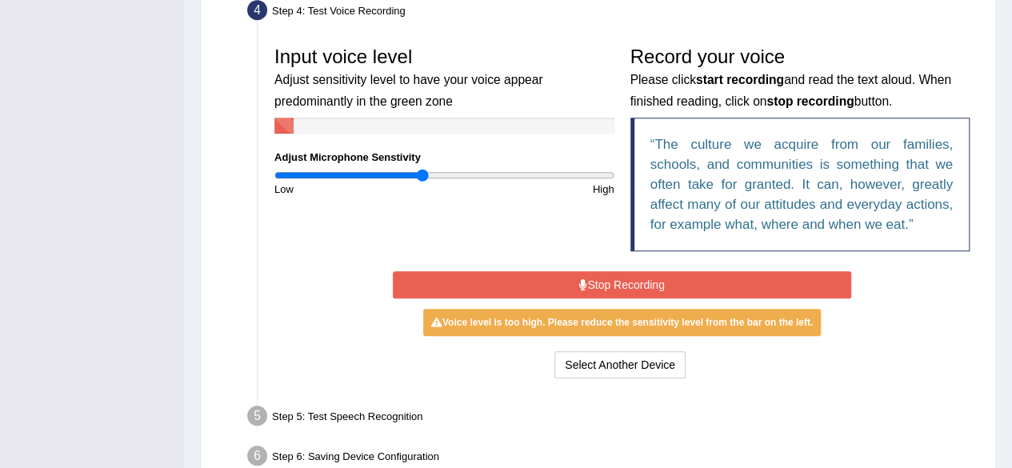
scroll to position [507, 0]
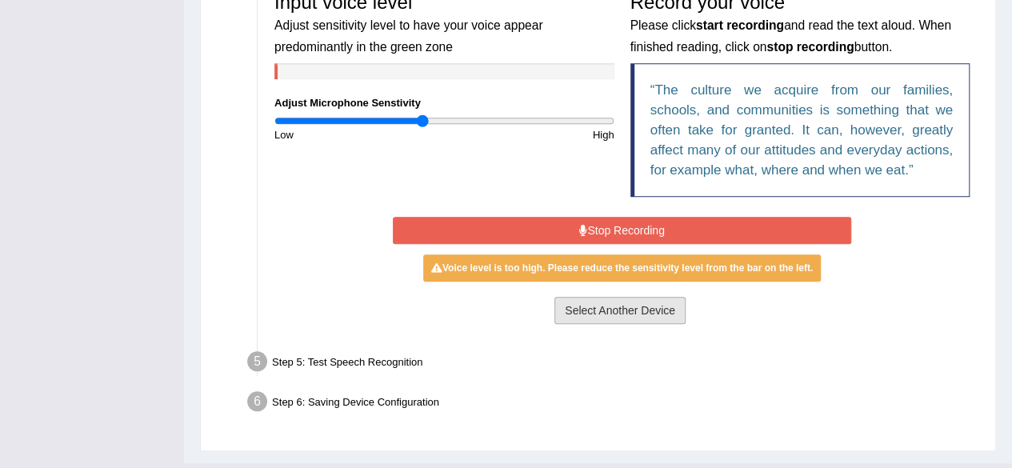
click at [570, 307] on button "Select Another Device" at bounding box center [620, 310] width 131 height 27
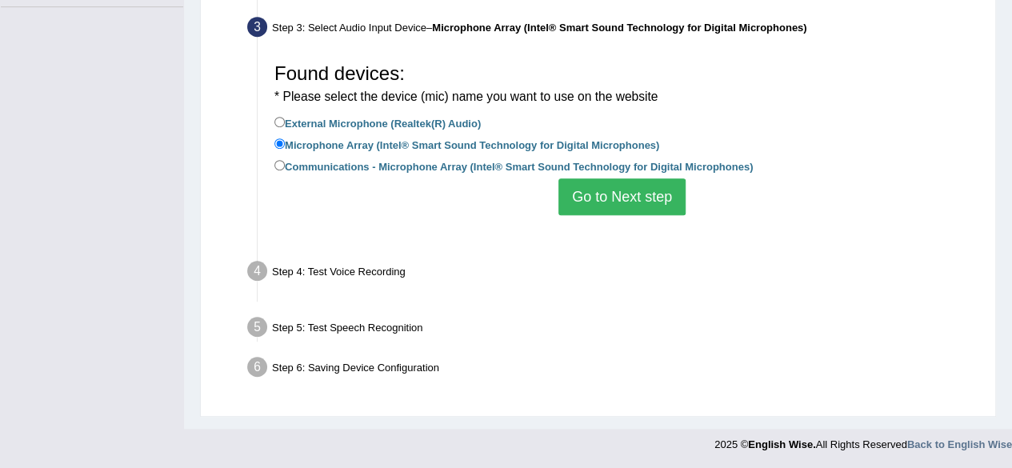
scroll to position [371, 0]
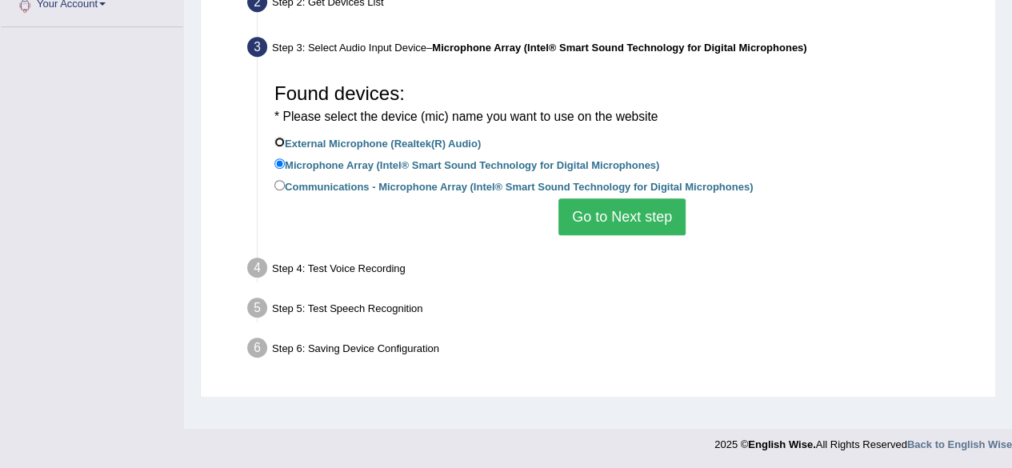
click at [279, 141] on input "External Microphone (Realtek(R) Audio)" at bounding box center [279, 142] width 10 height 10
radio input "true"
click at [281, 159] on input "Microphone Array (Intel® Smart Sound Technology for Digital Microphones)" at bounding box center [279, 163] width 10 height 10
radio input "true"
click at [624, 215] on button "Go to Next step" at bounding box center [622, 216] width 127 height 37
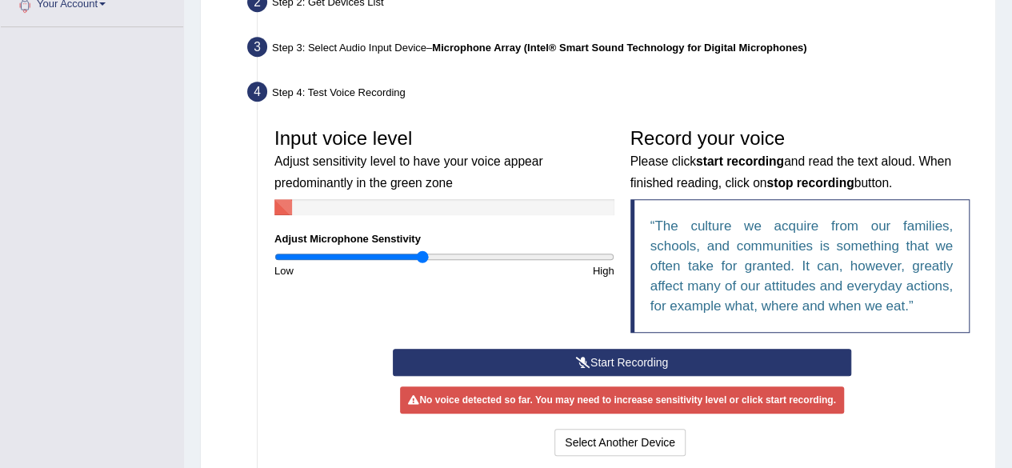
scroll to position [535, 0]
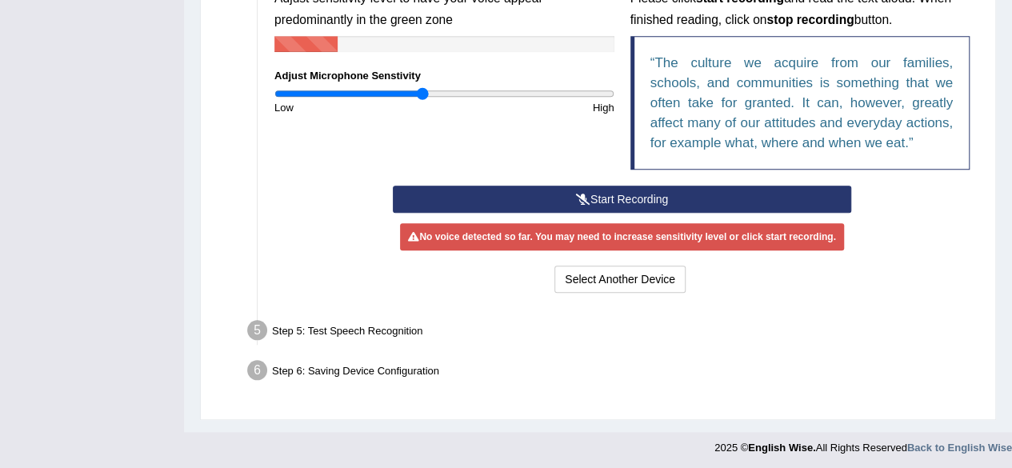
click at [631, 193] on button "Start Recording" at bounding box center [622, 199] width 459 height 27
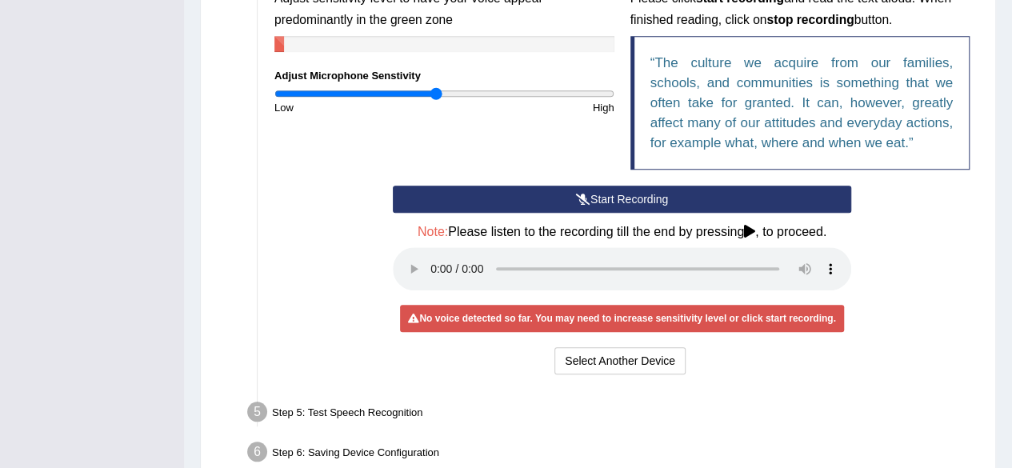
click at [436, 90] on input "range" at bounding box center [444, 93] width 340 height 13
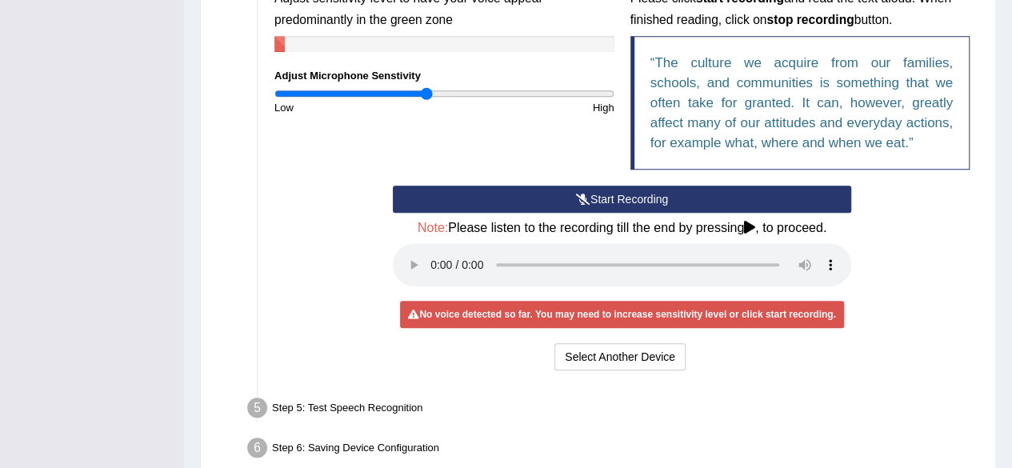
click at [427, 90] on input "range" at bounding box center [444, 93] width 340 height 13
click at [519, 202] on button "Start Recording" at bounding box center [622, 199] width 459 height 27
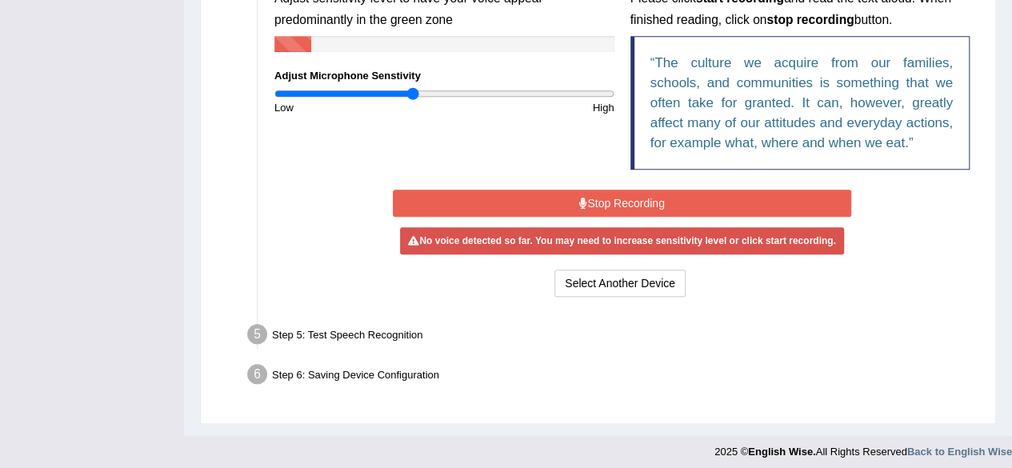
type input "0.82"
click at [413, 91] on input "range" at bounding box center [444, 93] width 340 height 13
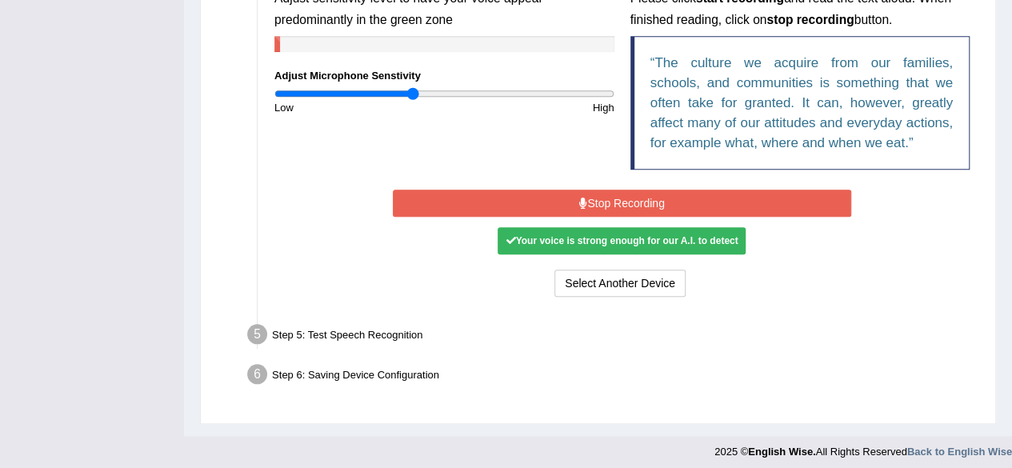
click at [543, 198] on button "Stop Recording" at bounding box center [622, 203] width 459 height 27
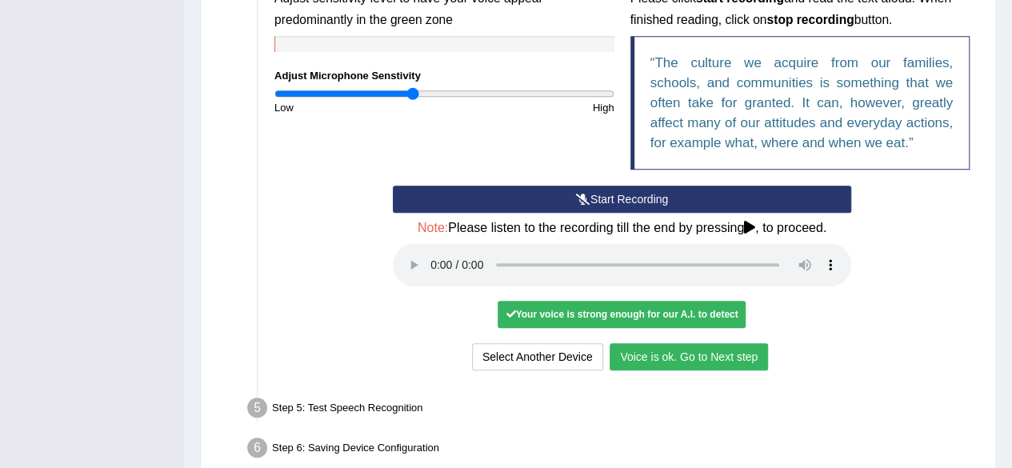
click at [709, 346] on button "Voice is ok. Go to Next step" at bounding box center [689, 356] width 158 height 27
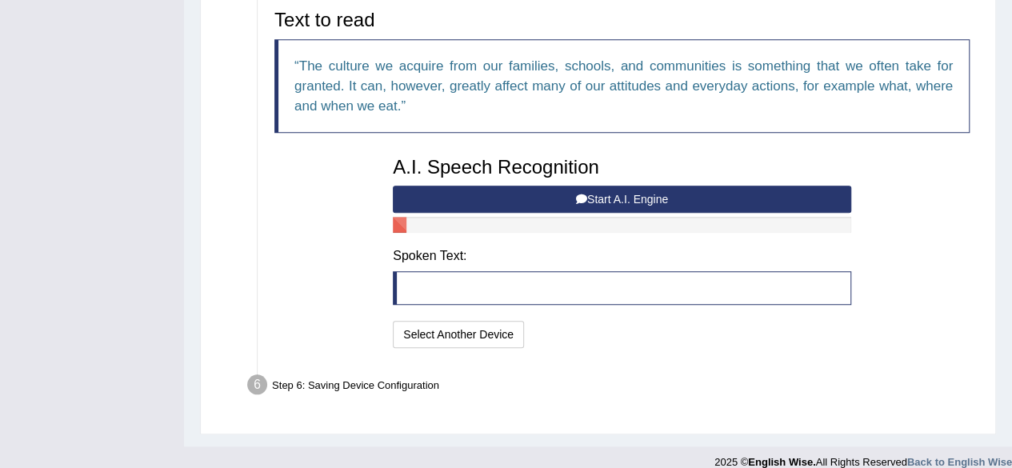
click at [643, 192] on button "Start A.I. Engine" at bounding box center [622, 199] width 459 height 27
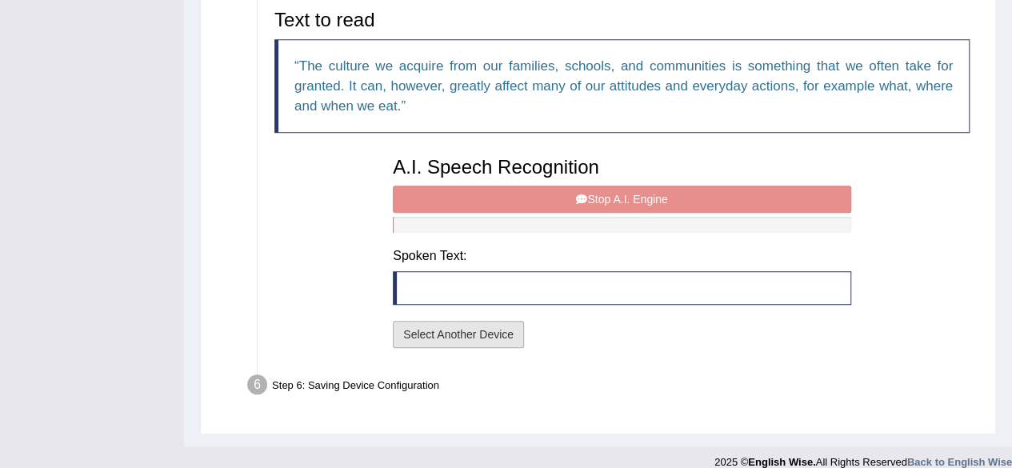
click at [465, 334] on button "Select Another Device" at bounding box center [458, 334] width 131 height 27
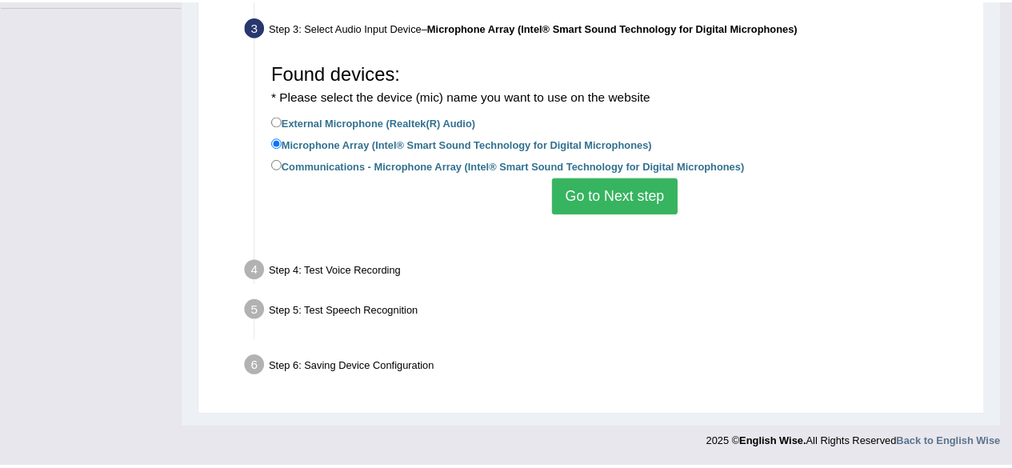
scroll to position [371, 0]
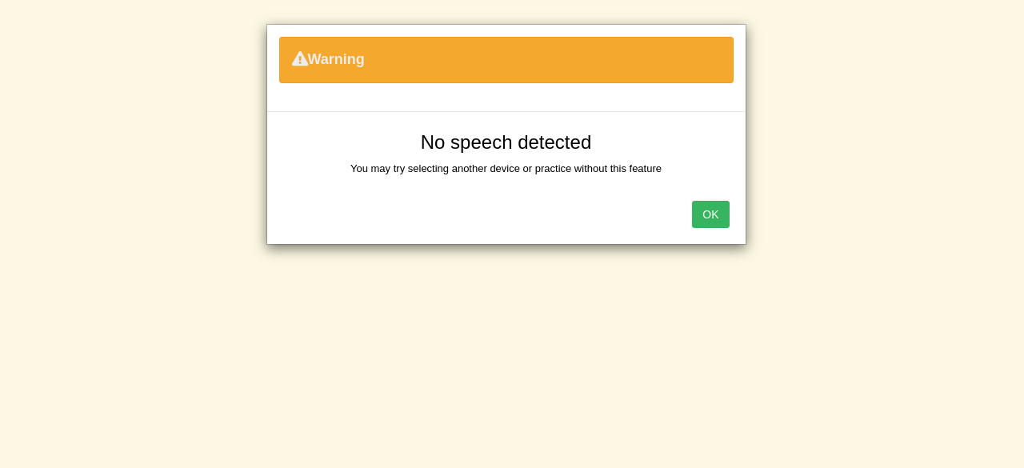
click at [719, 216] on button "OK" at bounding box center [710, 214] width 37 height 27
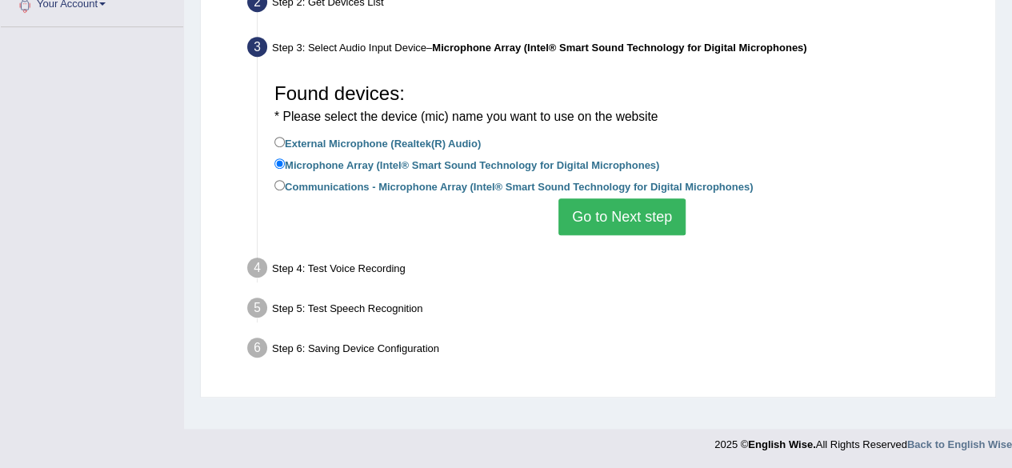
click at [645, 210] on button "Go to Next step" at bounding box center [622, 216] width 127 height 37
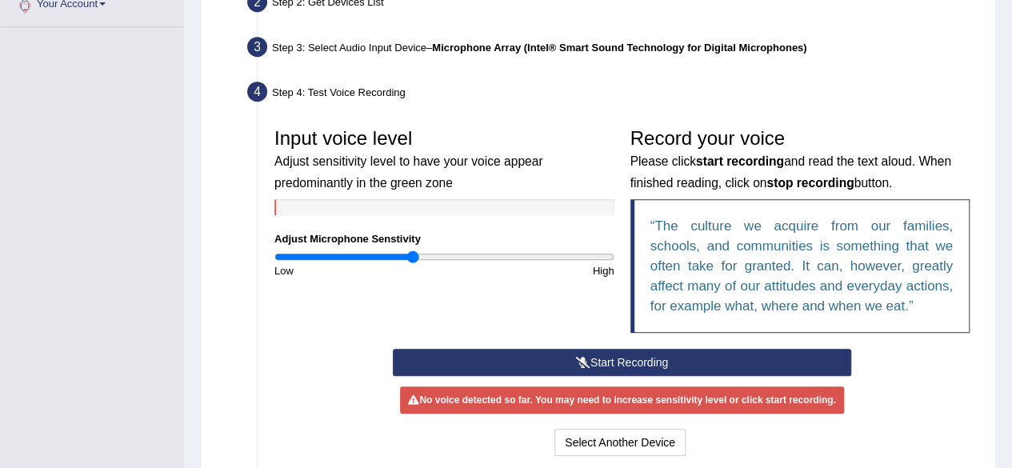
click at [551, 364] on button "Start Recording" at bounding box center [622, 362] width 459 height 27
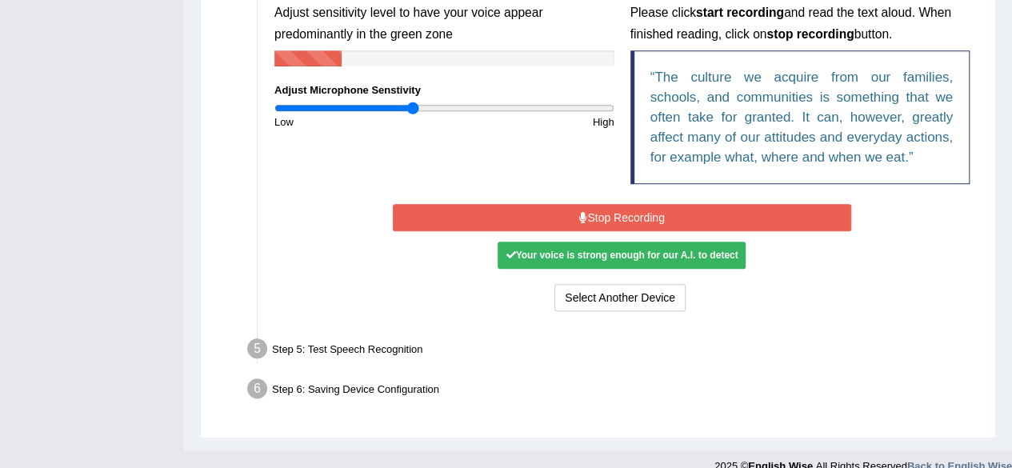
scroll to position [539, 0]
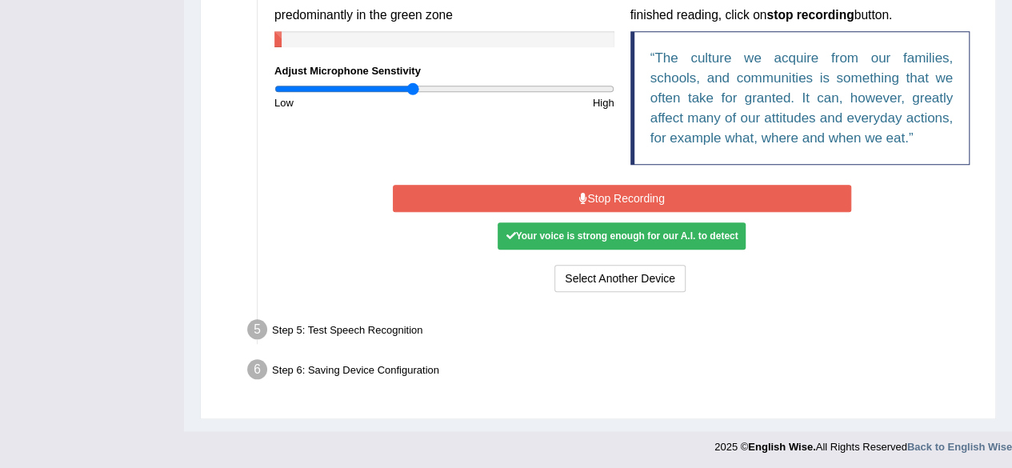
click at [648, 190] on button "Stop Recording" at bounding box center [622, 198] width 459 height 27
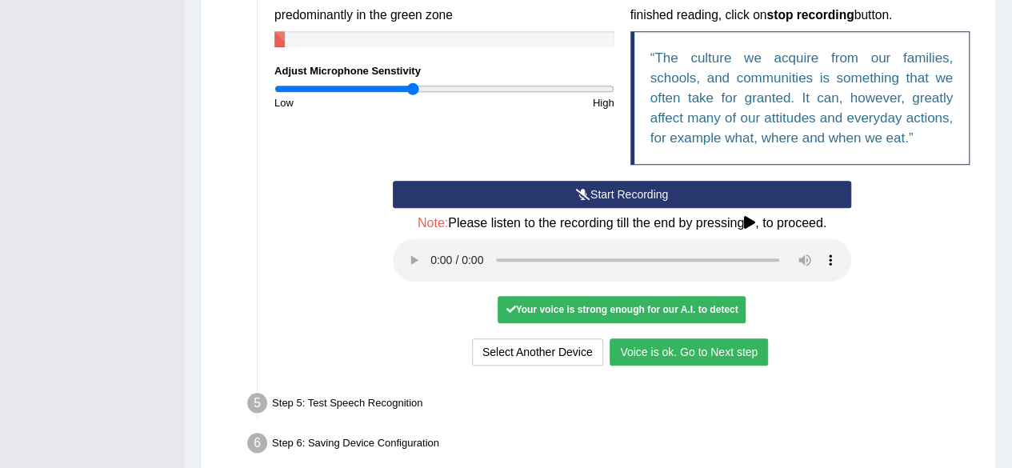
click at [713, 356] on button "Voice is ok. Go to Next step" at bounding box center [689, 351] width 158 height 27
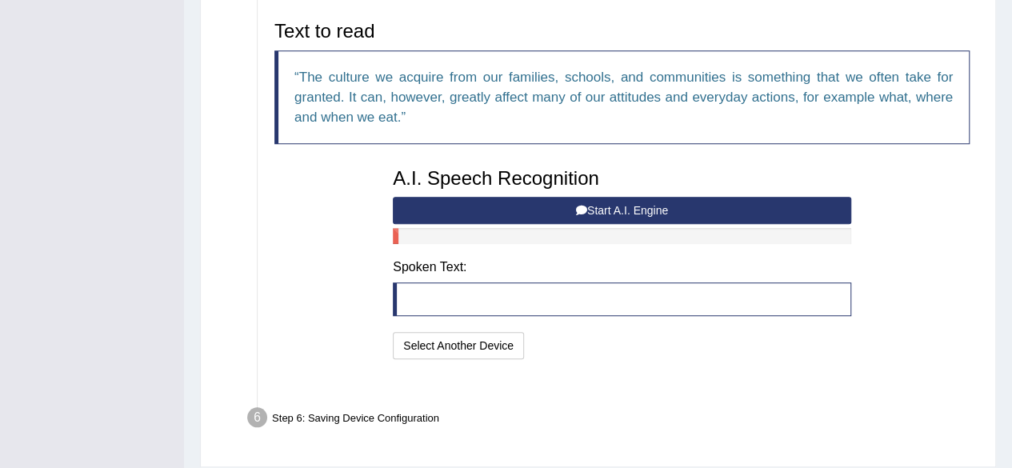
scroll to position [523, 0]
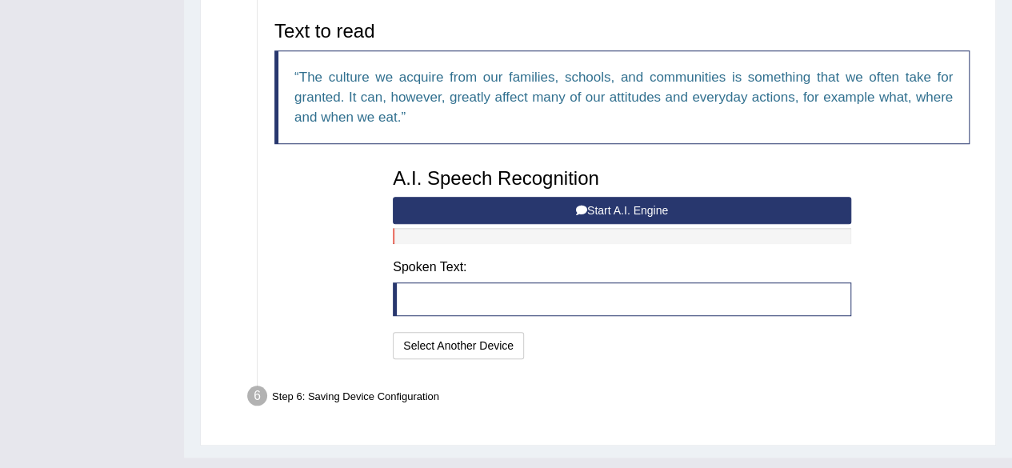
click at [678, 210] on button "Start A.I. Engine" at bounding box center [622, 210] width 459 height 27
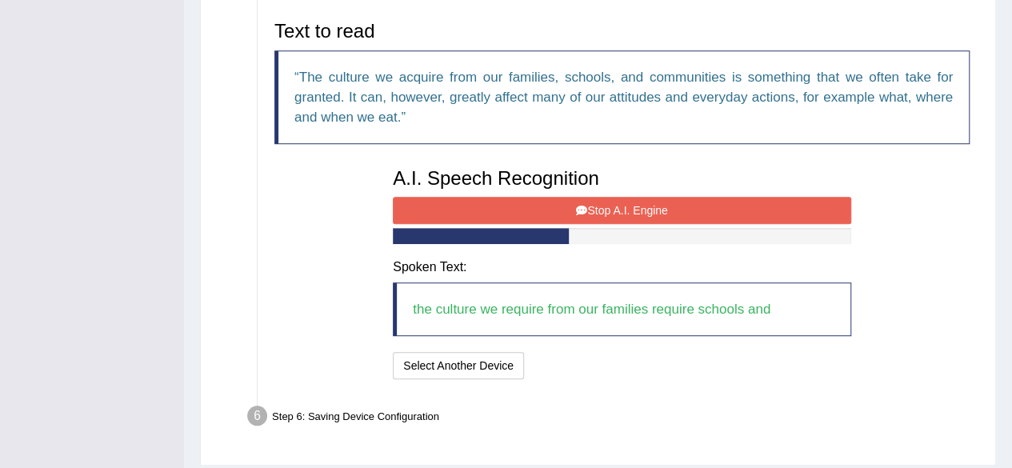
scroll to position [569, 0]
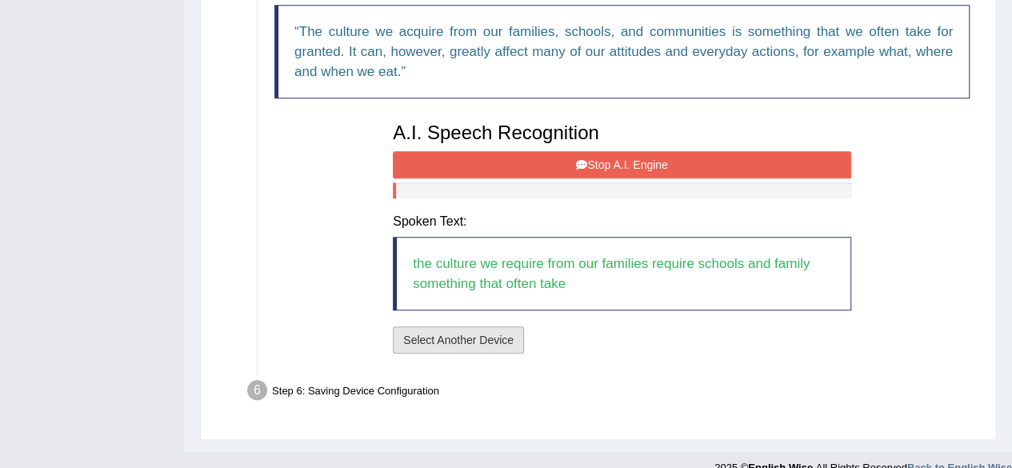
click at [496, 338] on button "Select Another Device" at bounding box center [458, 339] width 131 height 27
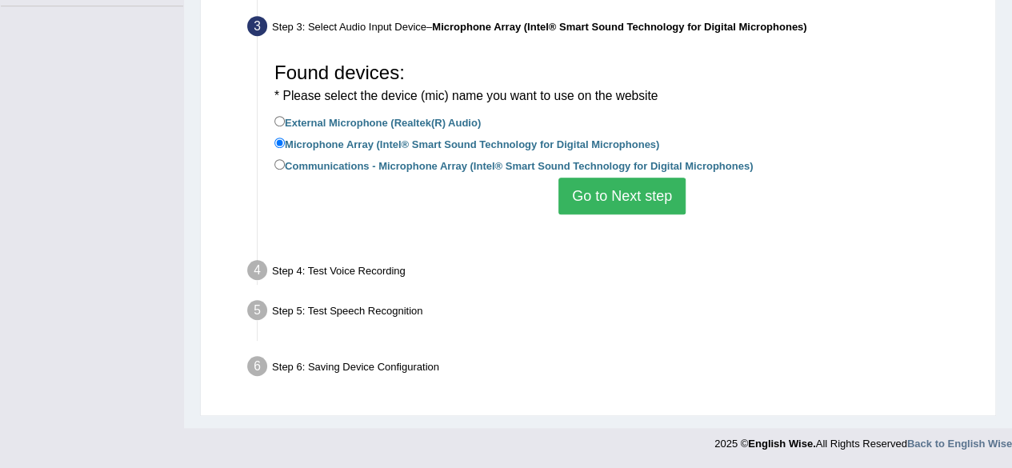
scroll to position [371, 0]
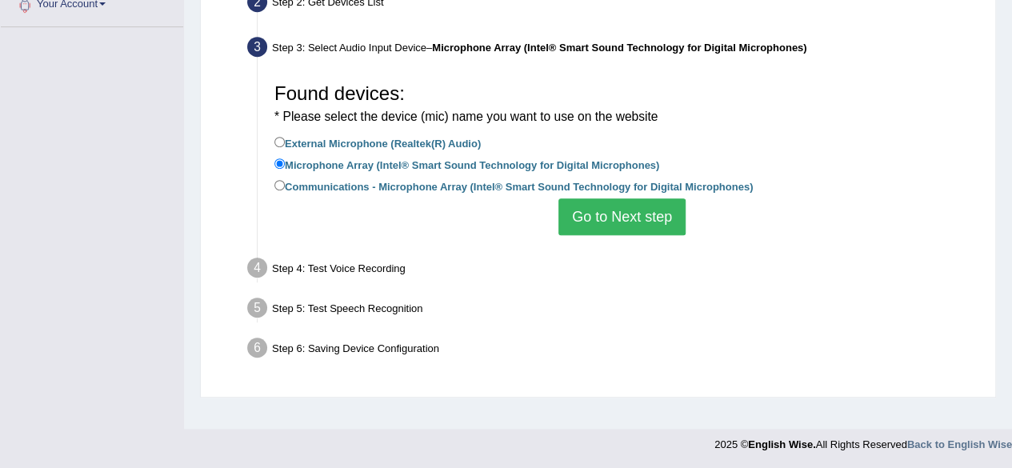
click at [585, 218] on button "Go to Next step" at bounding box center [622, 216] width 127 height 37
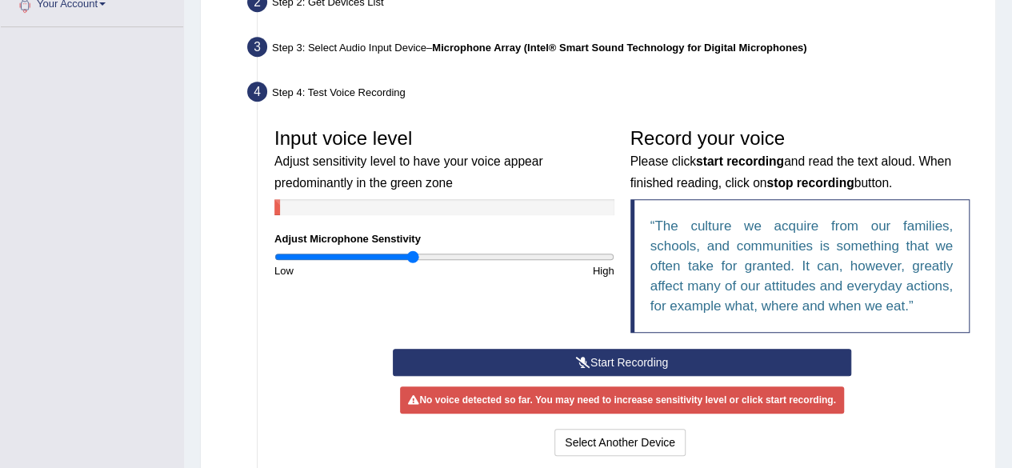
click at [576, 362] on icon at bounding box center [583, 362] width 14 height 11
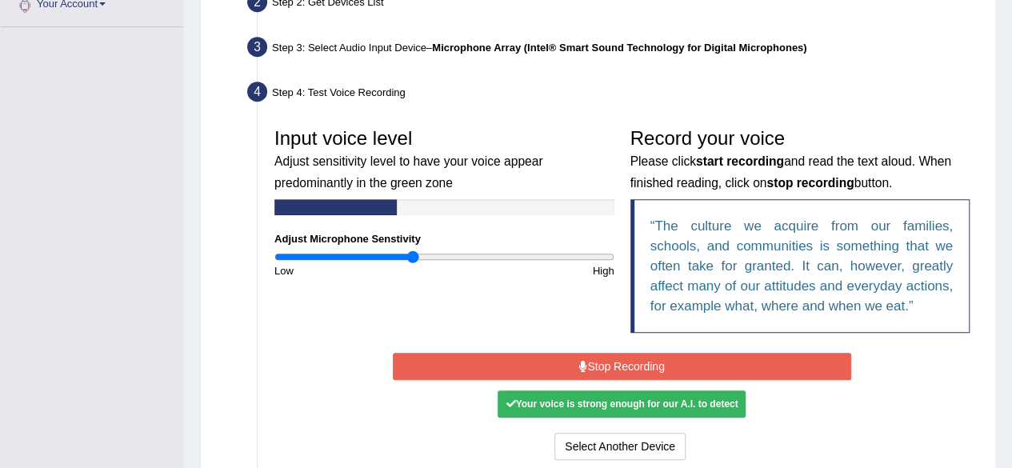
scroll to position [520, 0]
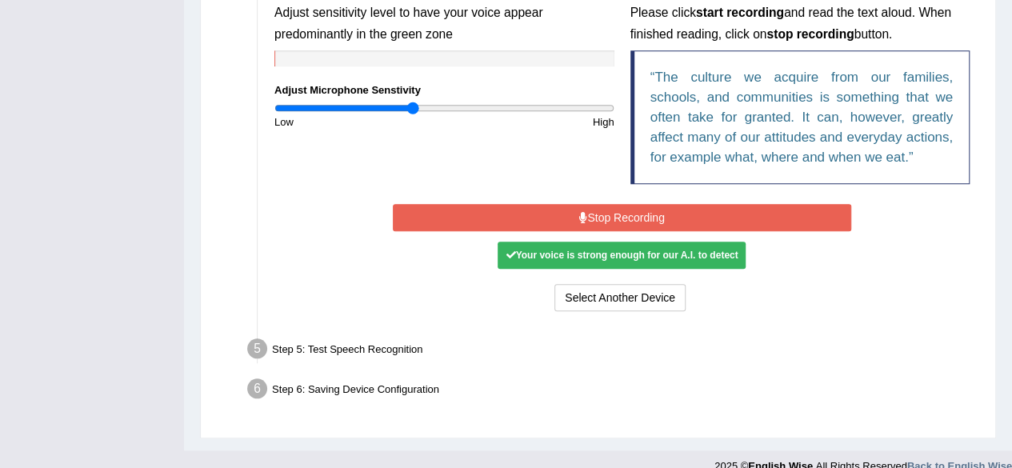
click at [515, 214] on button "Stop Recording" at bounding box center [622, 217] width 459 height 27
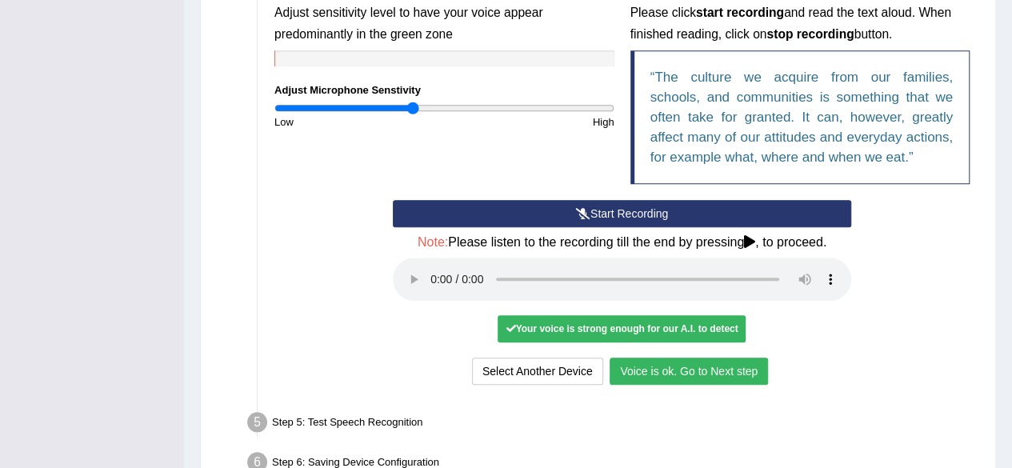
click at [711, 364] on button "Voice is ok. Go to Next step" at bounding box center [689, 371] width 158 height 27
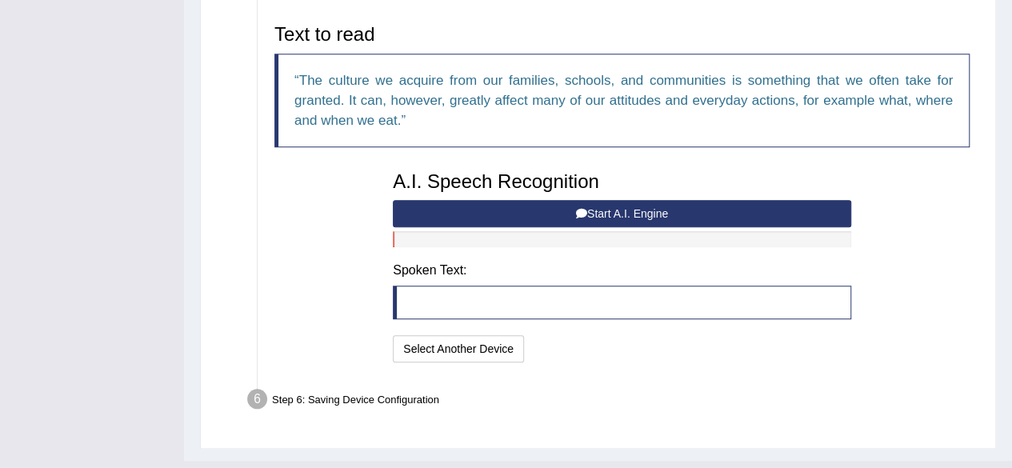
scroll to position [504, 0]
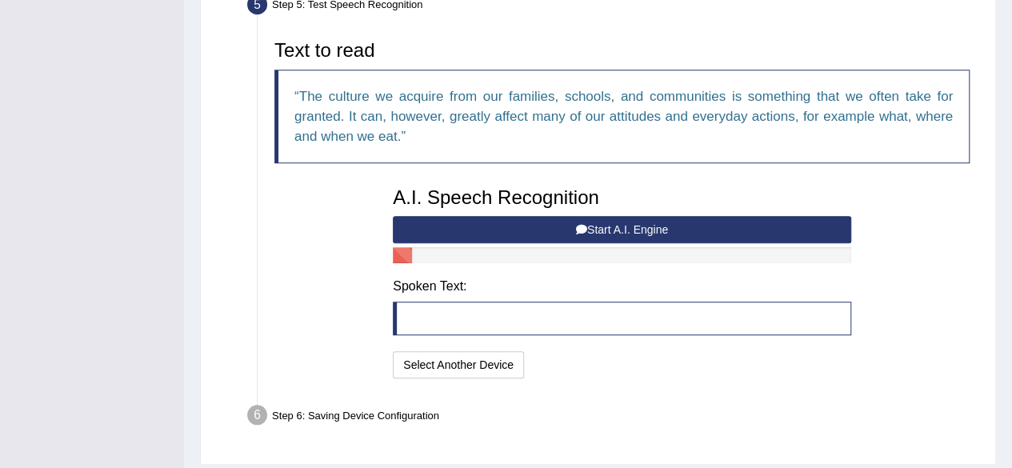
click at [648, 220] on button "Start A.I. Engine" at bounding box center [622, 229] width 459 height 27
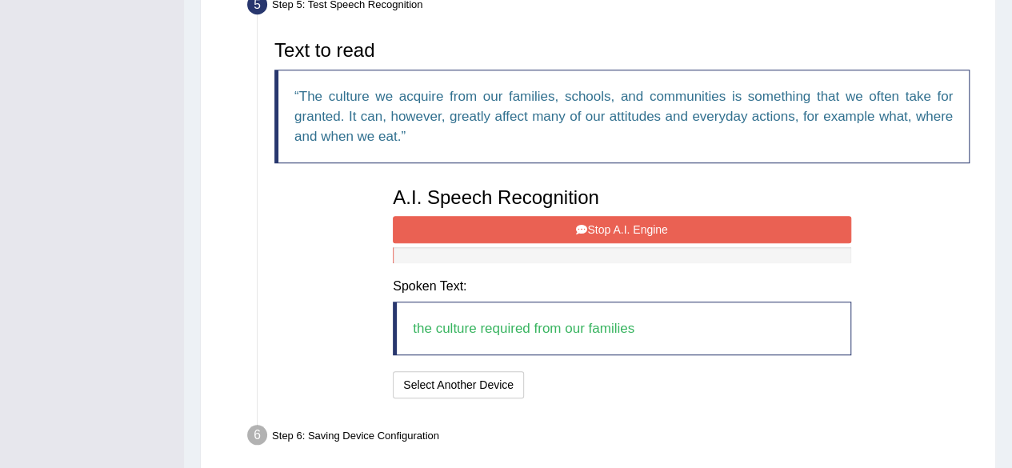
click at [624, 223] on button "Stop A.I. Engine" at bounding box center [622, 229] width 459 height 27
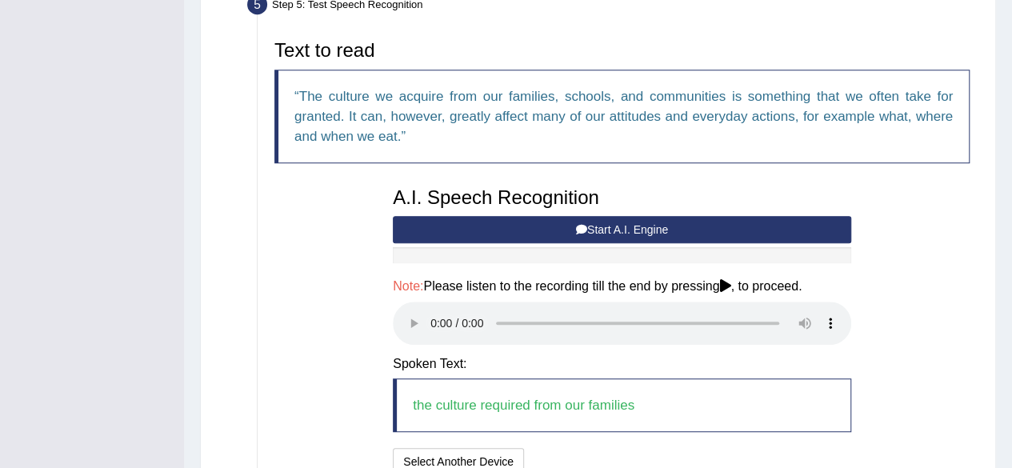
scroll to position [647, 0]
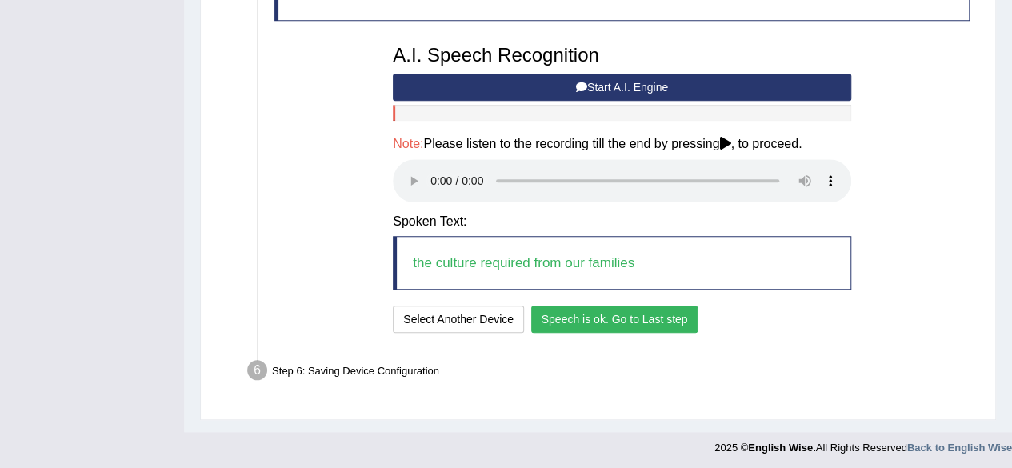
click at [659, 313] on button "Speech is ok. Go to Last step" at bounding box center [614, 319] width 167 height 27
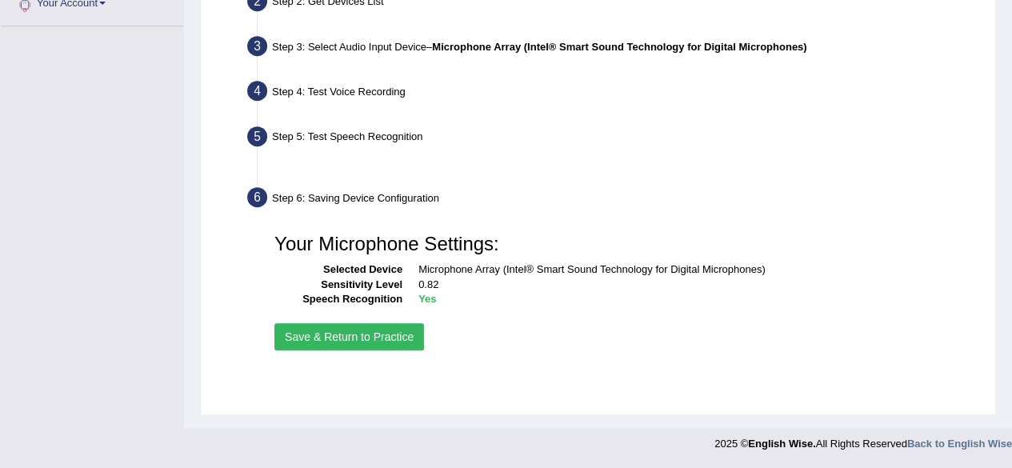
scroll to position [371, 0]
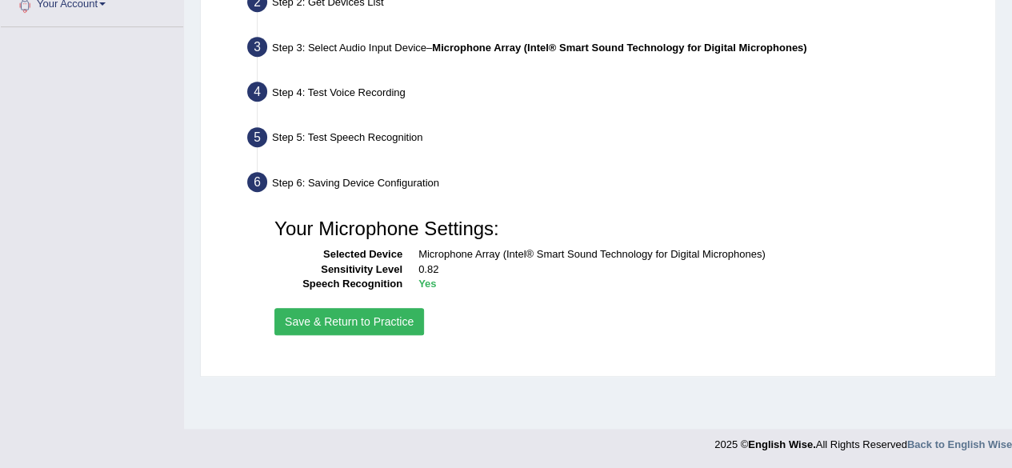
click at [319, 324] on button "Save & Return to Practice" at bounding box center [349, 321] width 150 height 27
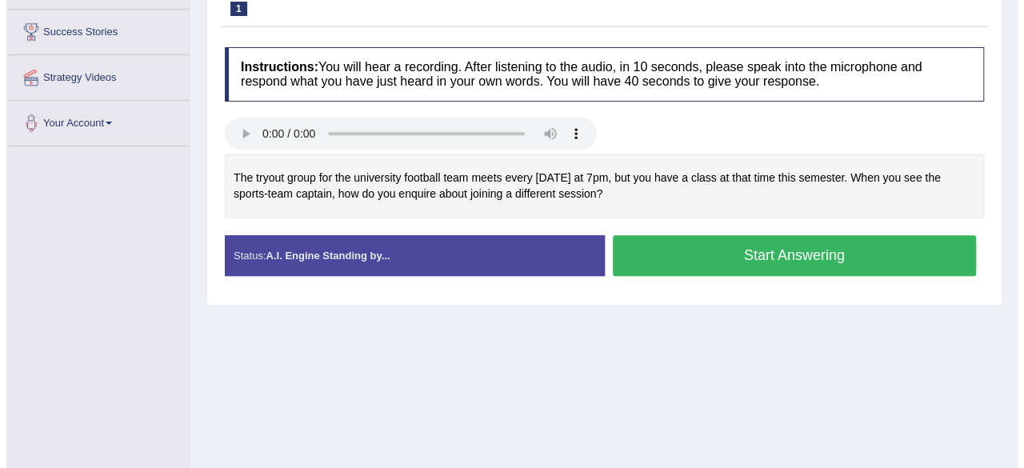
scroll to position [253, 0]
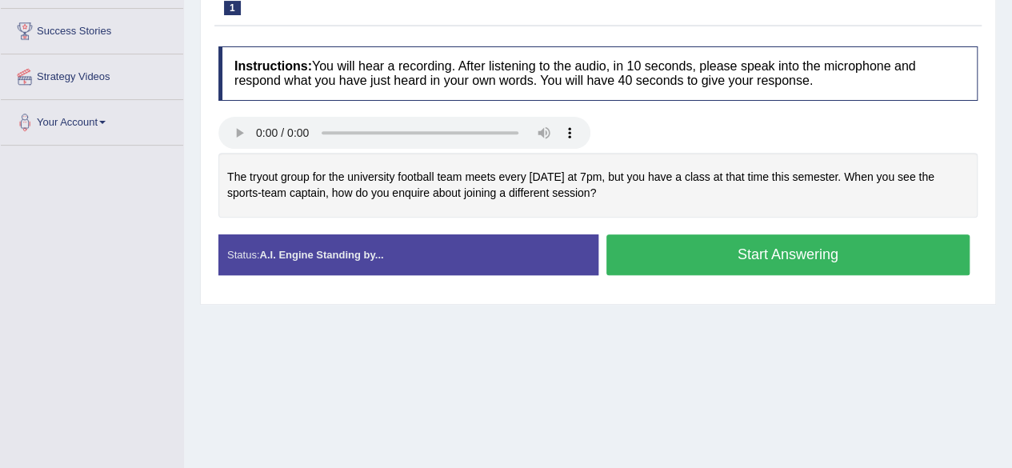
click at [712, 246] on button "Start Answering" at bounding box center [789, 254] width 364 height 41
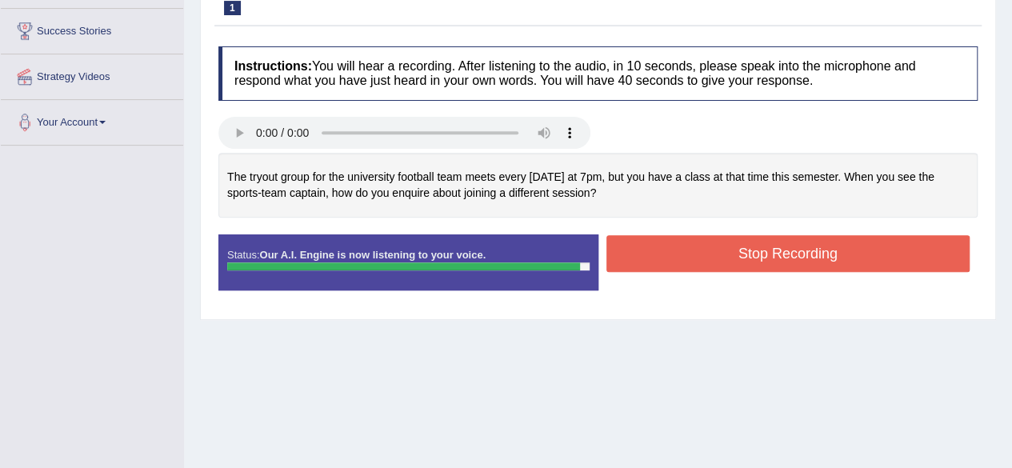
click at [712, 246] on button "Stop Recording" at bounding box center [789, 253] width 364 height 37
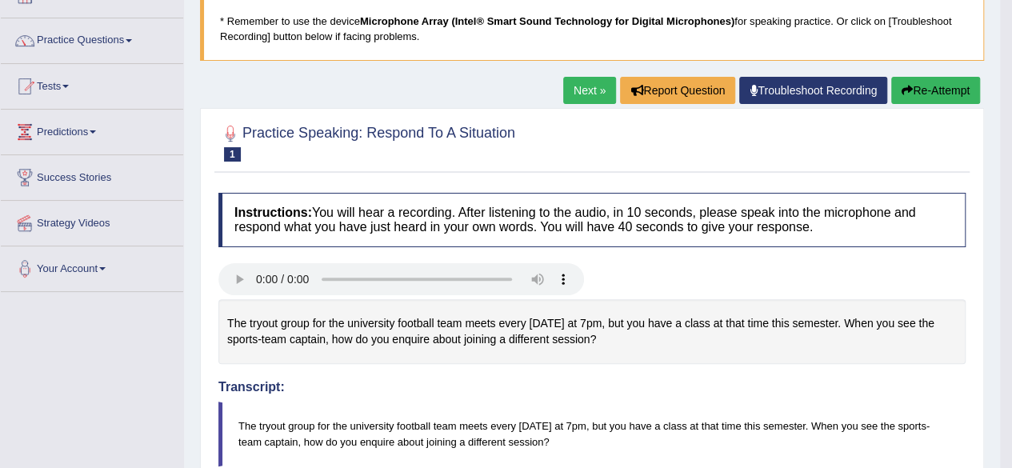
scroll to position [115, 0]
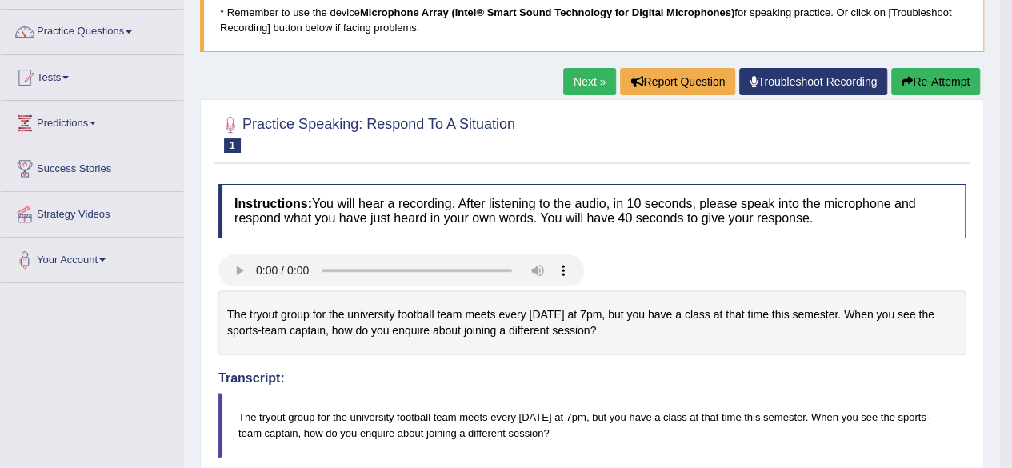
click at [576, 77] on link "Next »" at bounding box center [589, 81] width 53 height 27
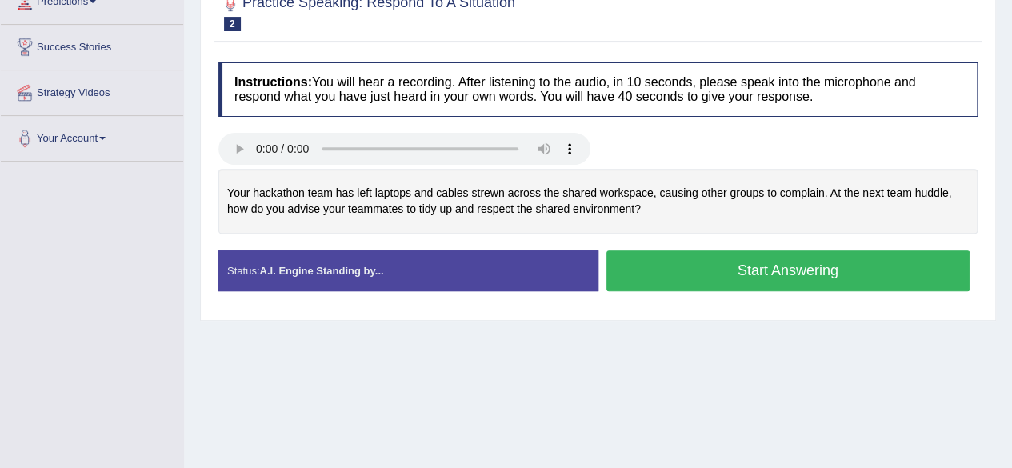
click at [719, 269] on button "Start Answering" at bounding box center [789, 270] width 364 height 41
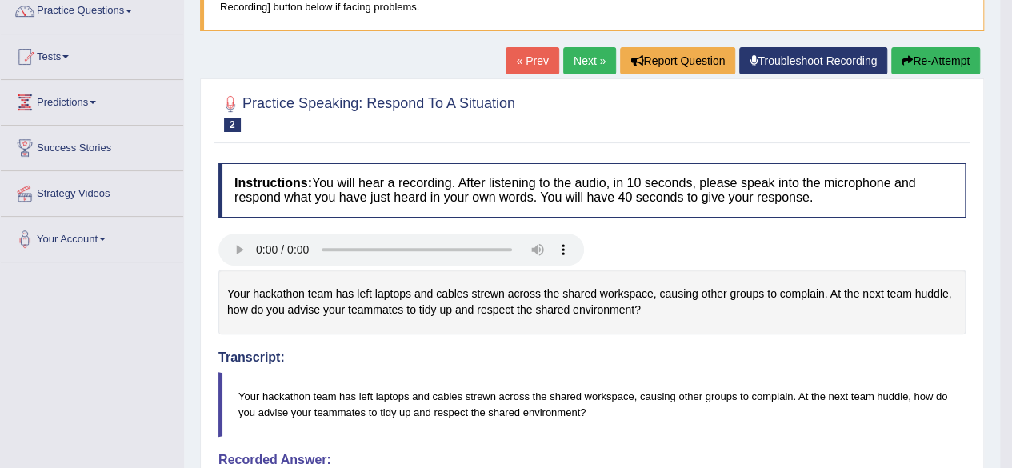
scroll to position [134, 0]
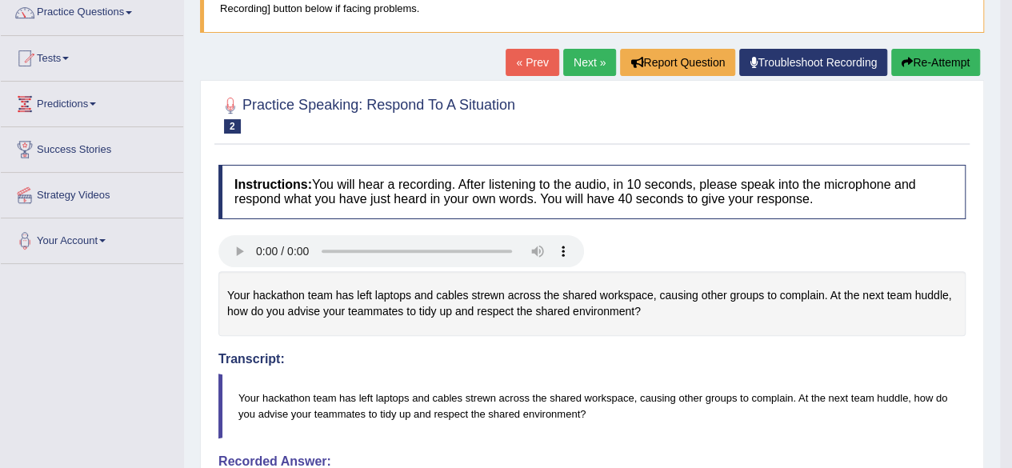
click at [921, 61] on button "Re-Attempt" at bounding box center [935, 62] width 89 height 27
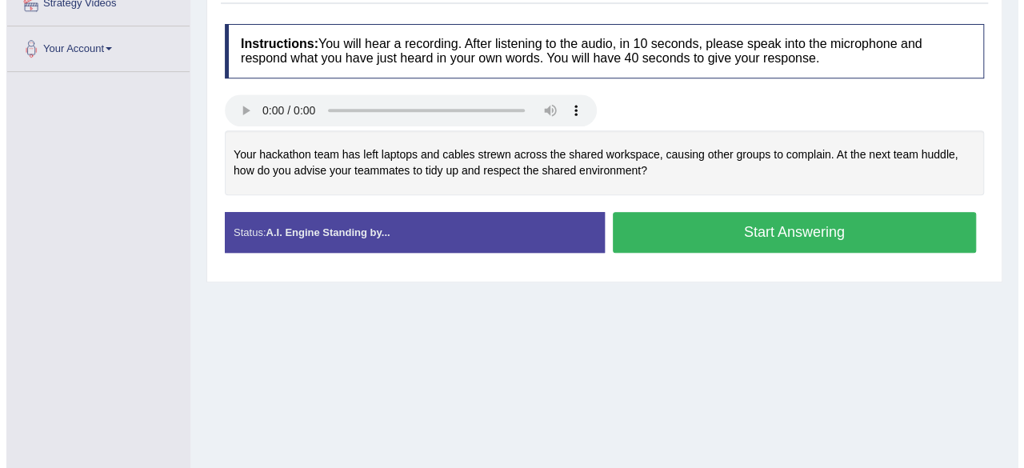
scroll to position [362, 0]
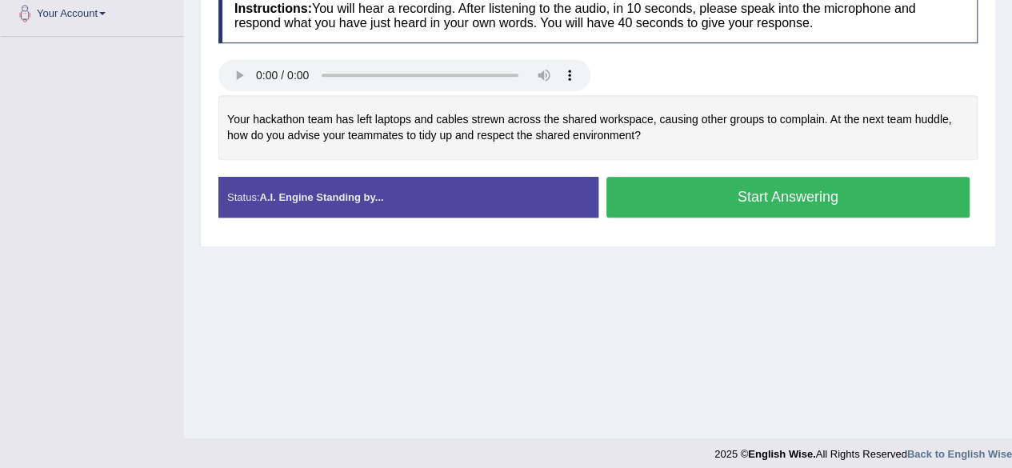
click at [707, 197] on button "Start Answering" at bounding box center [789, 197] width 364 height 41
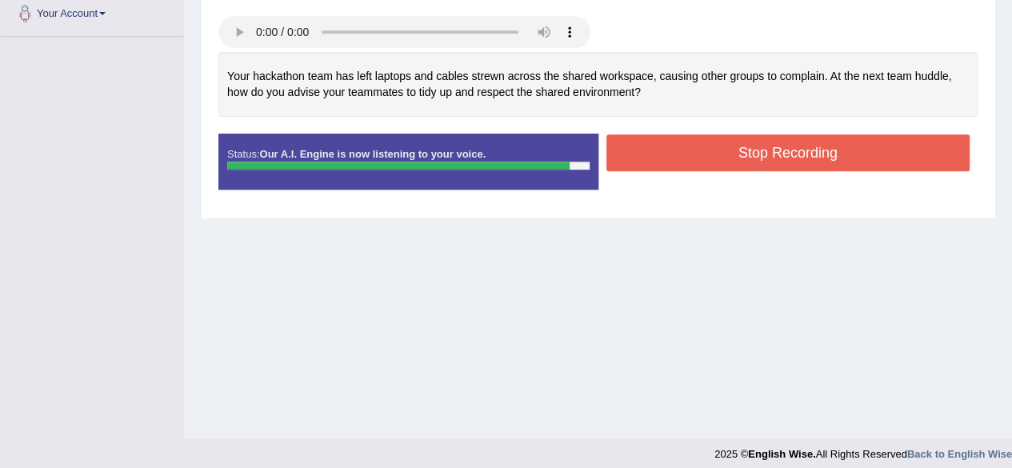
click at [719, 154] on button "Stop Recording" at bounding box center [789, 152] width 364 height 37
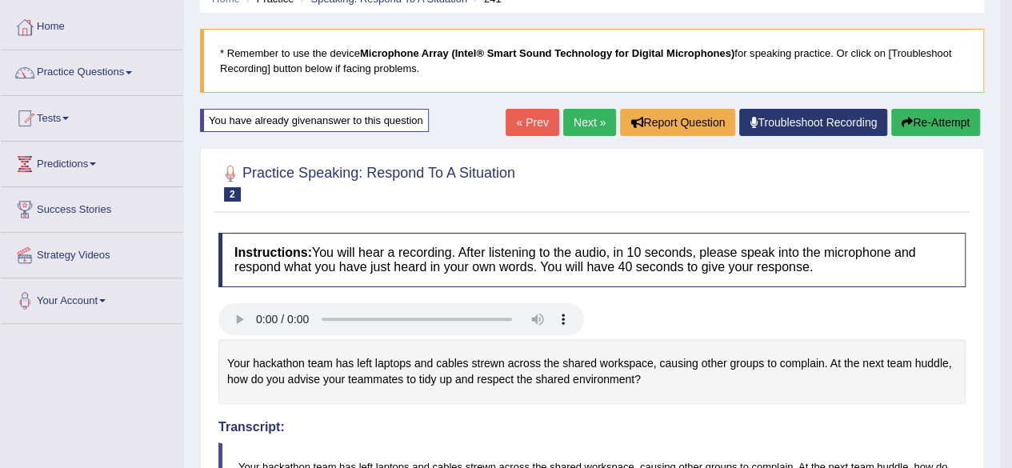
scroll to position [74, 0]
